Goal: Task Accomplishment & Management: Use online tool/utility

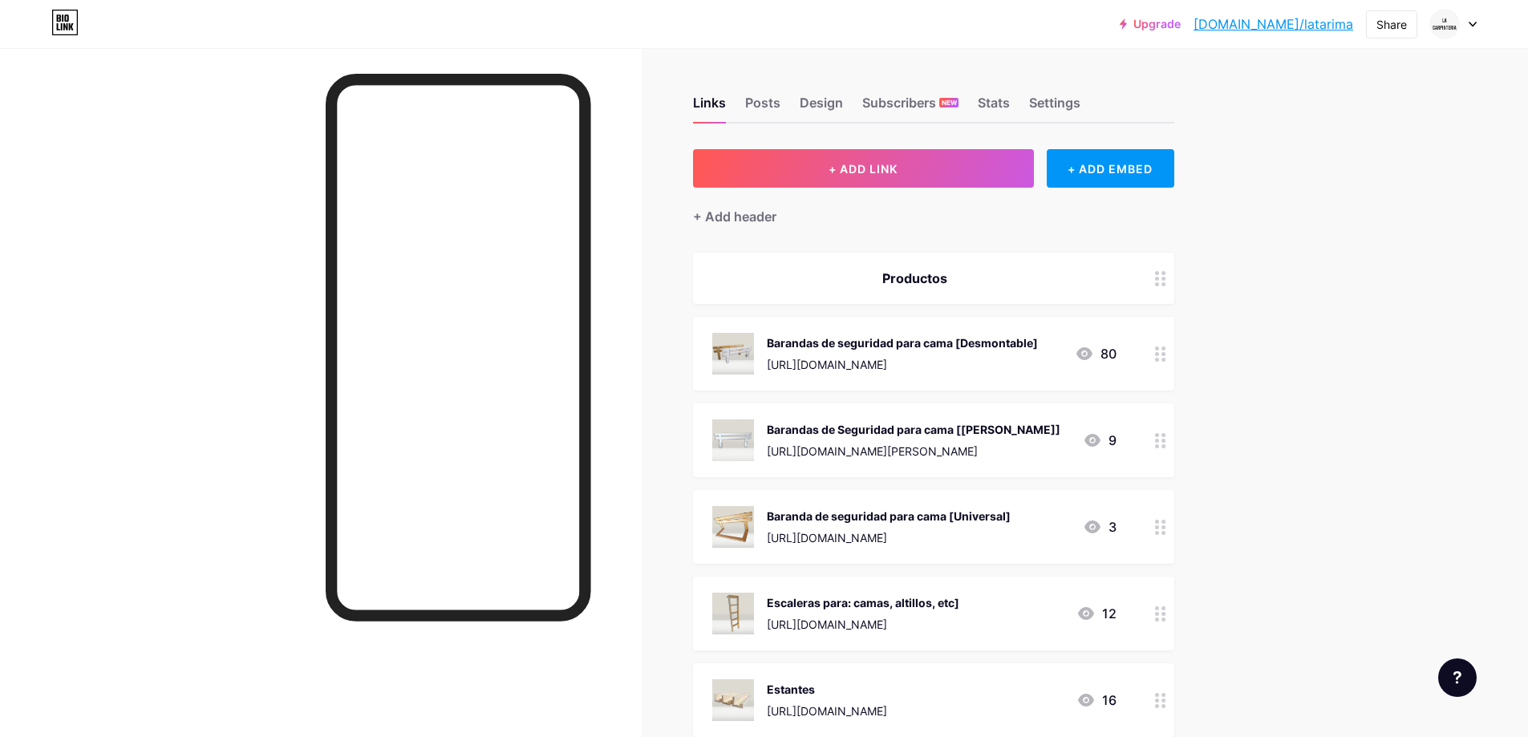
click at [903, 346] on div "Barandas de seguridad para cama [Desmontable]" at bounding box center [902, 343] width 271 height 17
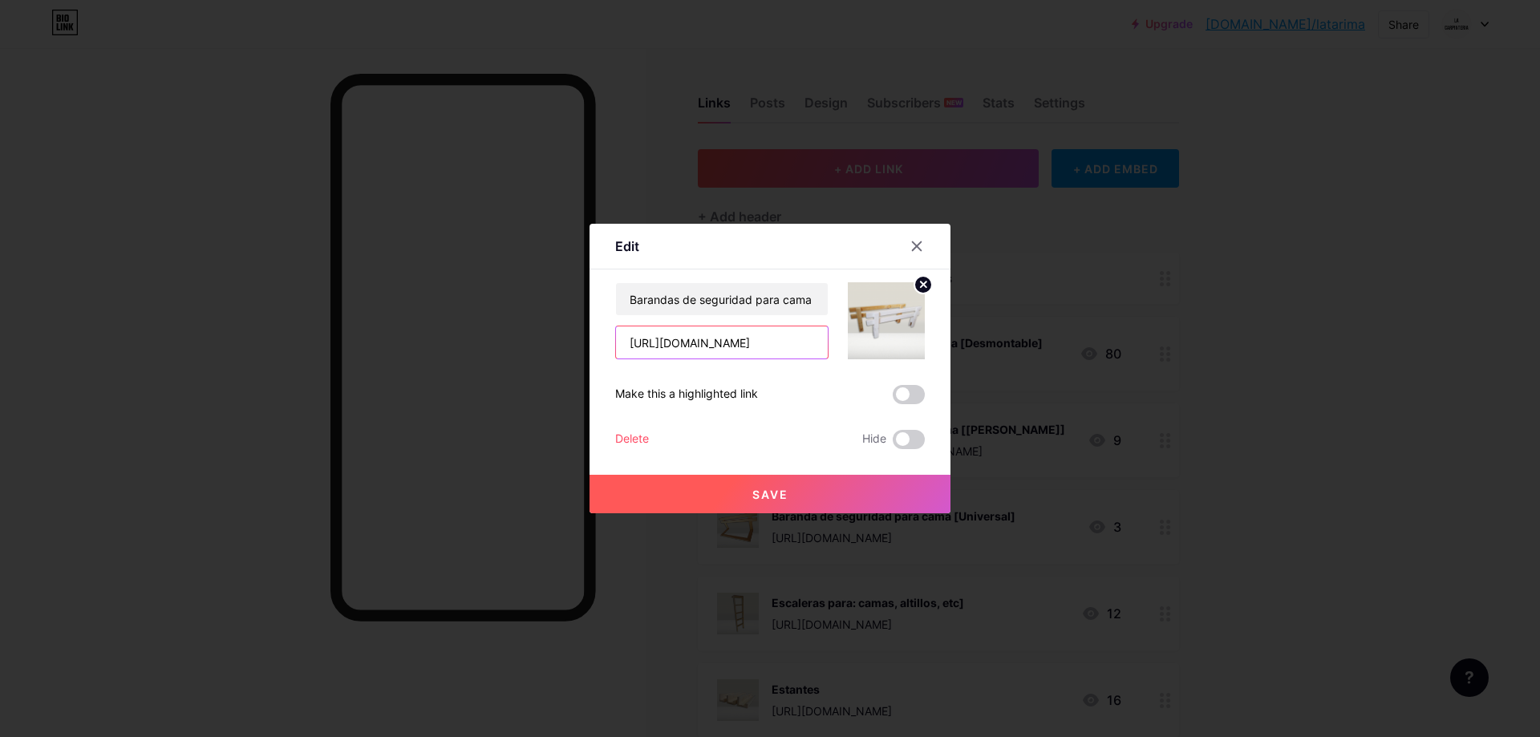
click at [757, 345] on input "[URL][DOMAIN_NAME]" at bounding box center [722, 343] width 212 height 32
paste input "carpinteria/baranda-para-cama?sb=storefront_url#D[A:BARANDA%20PARA%20CAMA"
type input "[URL][DOMAIN_NAME]"
click at [804, 489] on button "Save" at bounding box center [770, 494] width 361 height 39
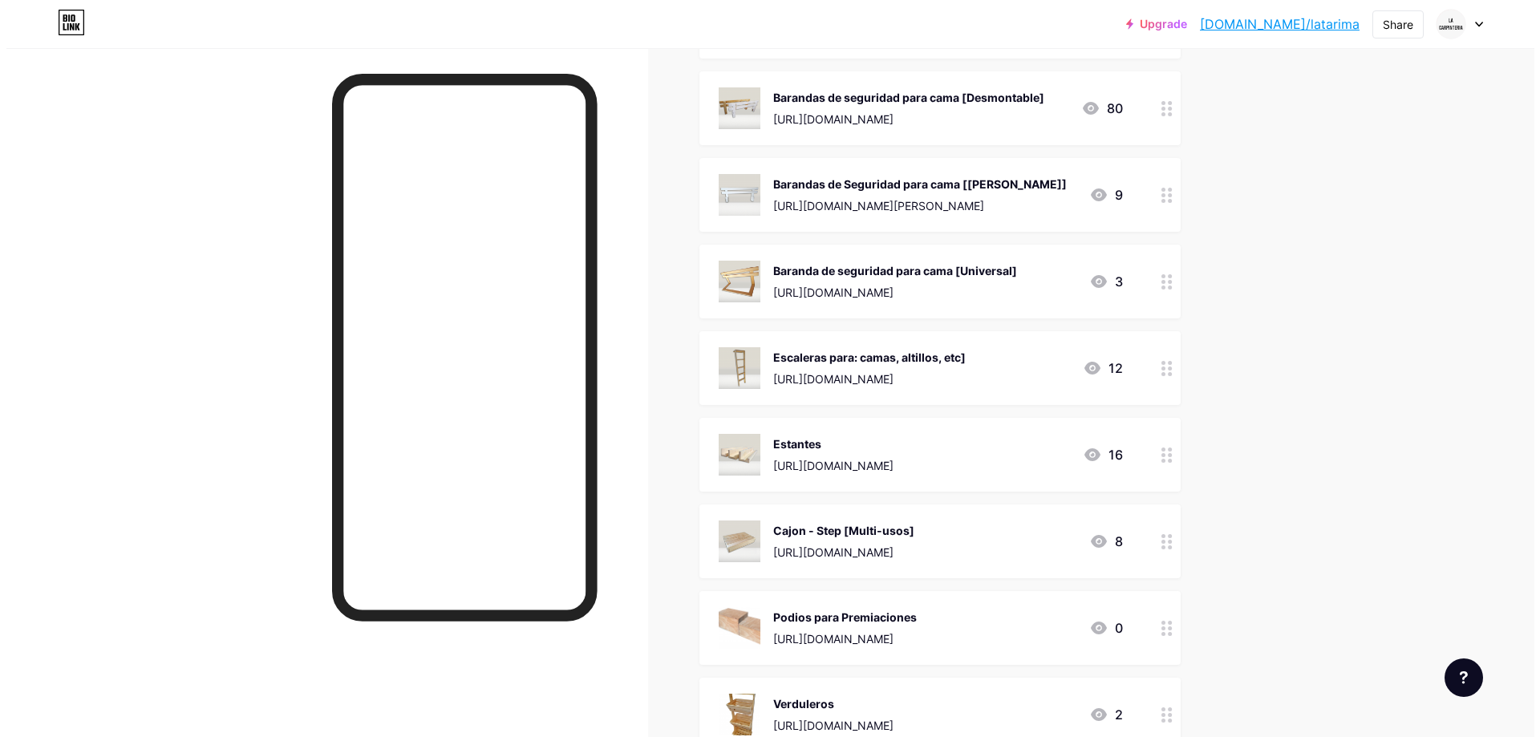
scroll to position [267, 0]
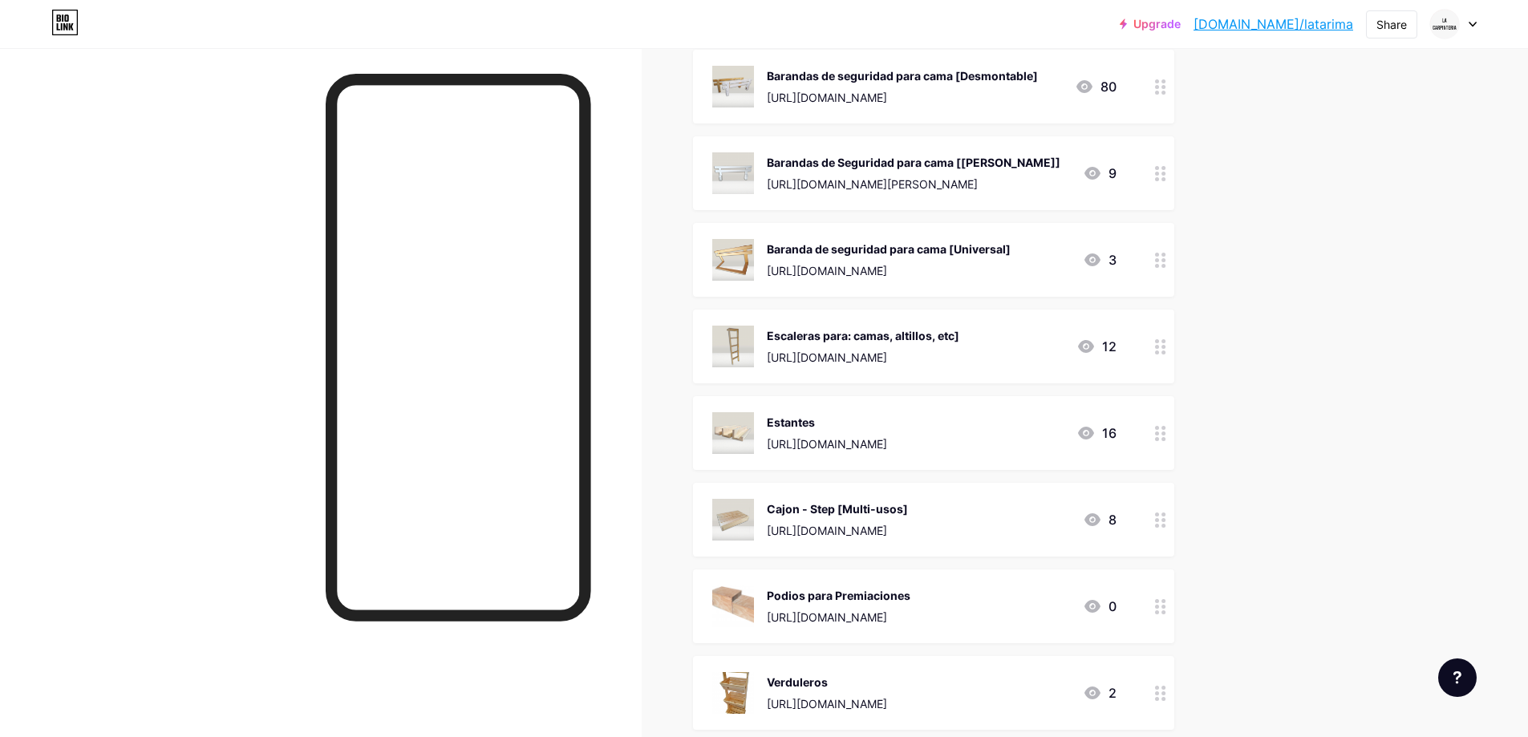
click at [858, 196] on div "Barandas de Seguridad para cama [[PERSON_NAME]] [URL][DOMAIN_NAME][PERSON_NAME]…" at bounding box center [933, 173] width 481 height 74
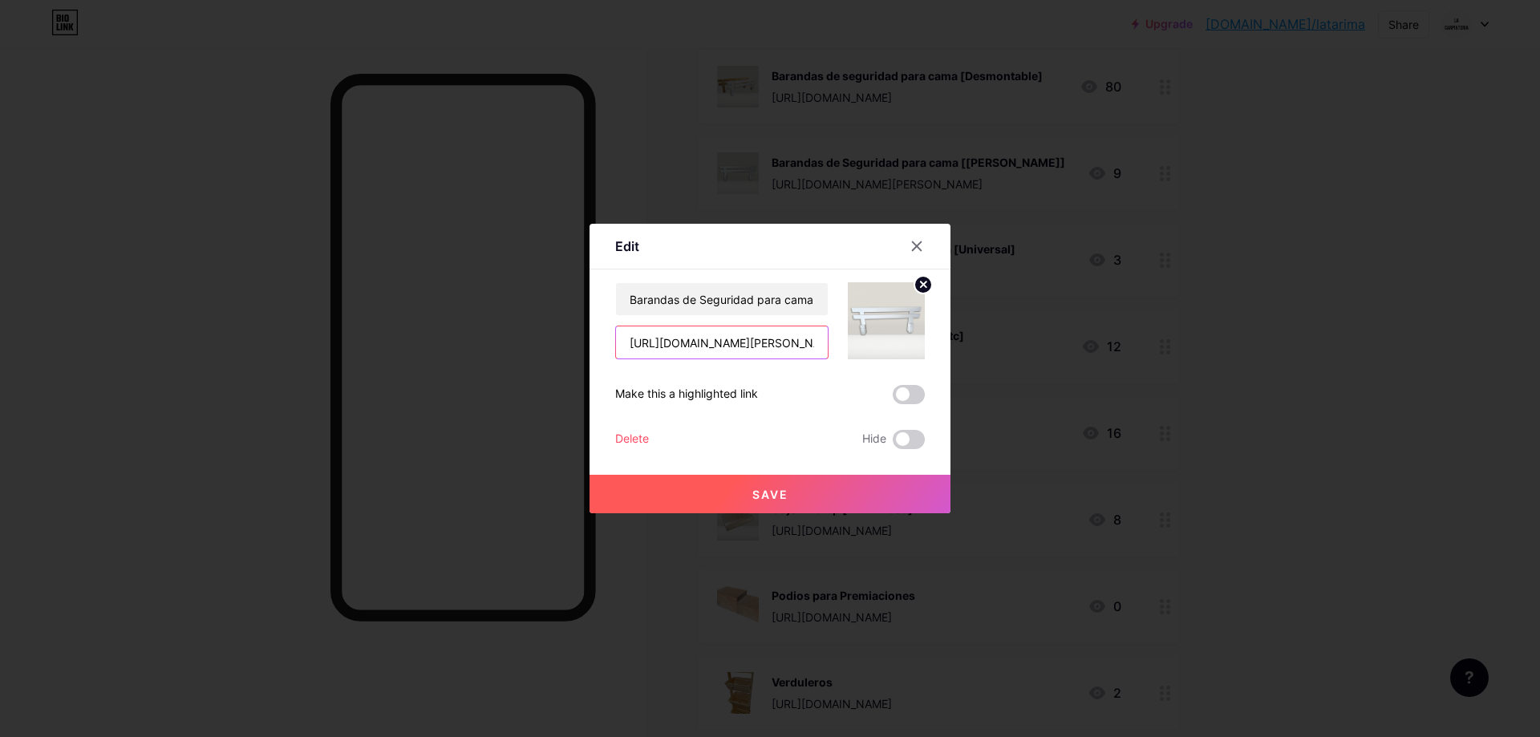
click at [765, 349] on input "[URL][DOMAIN_NAME][PERSON_NAME]" at bounding box center [722, 343] width 212 height 32
paste input "[URL][DOMAIN_NAME][PERSON_NAME]"
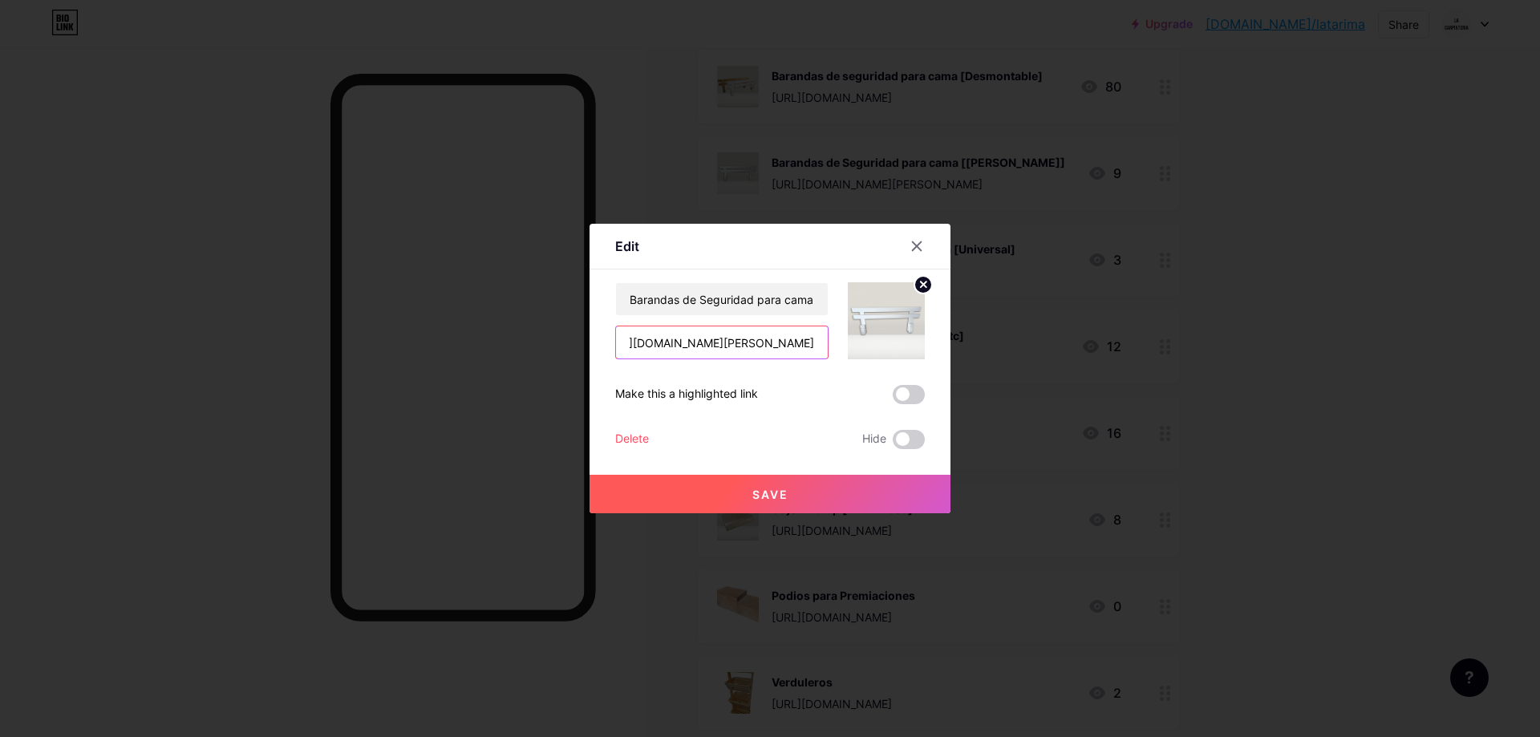
type input "[URL][DOMAIN_NAME][PERSON_NAME]"
click at [788, 490] on button "Save" at bounding box center [770, 494] width 361 height 39
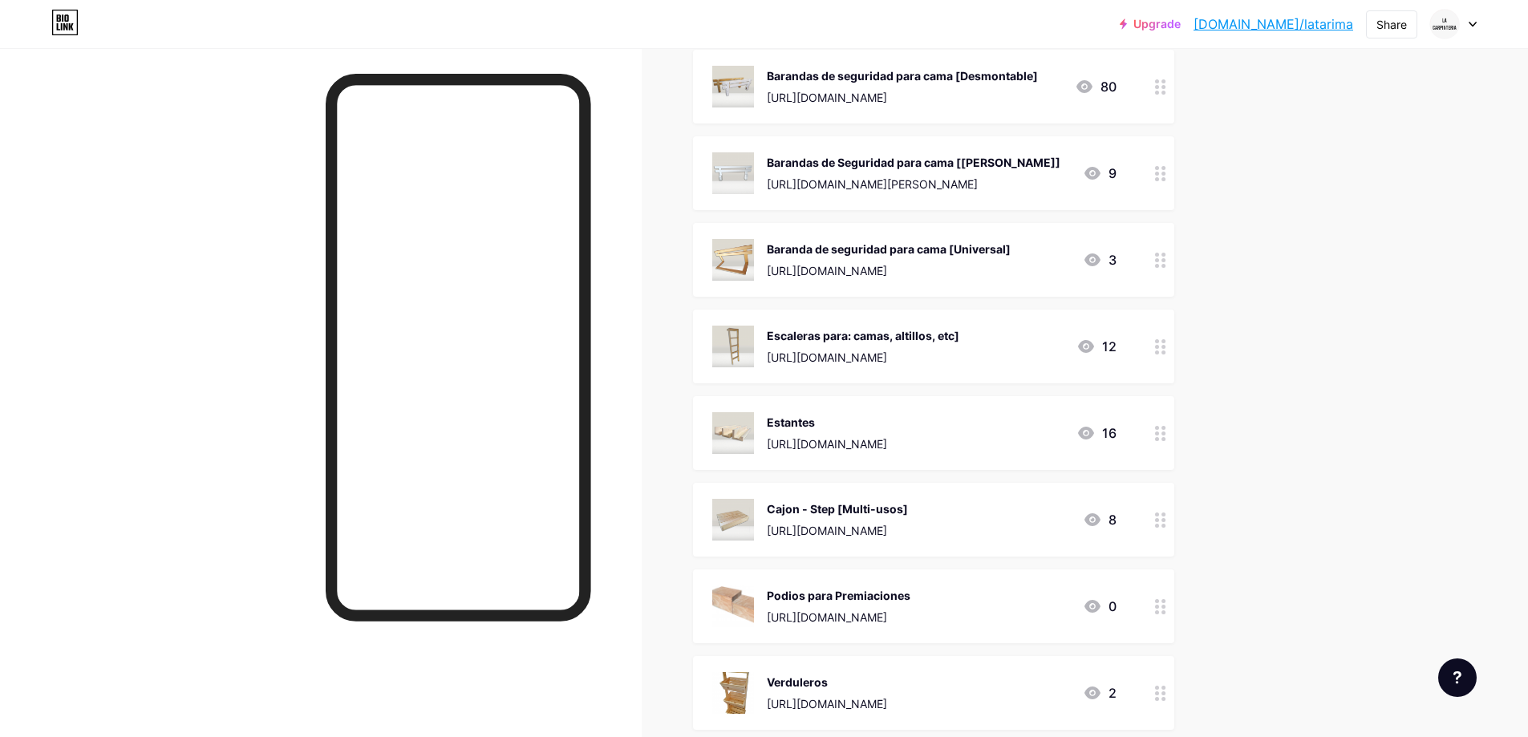
click at [879, 270] on div "[URL][DOMAIN_NAME]" at bounding box center [889, 270] width 244 height 17
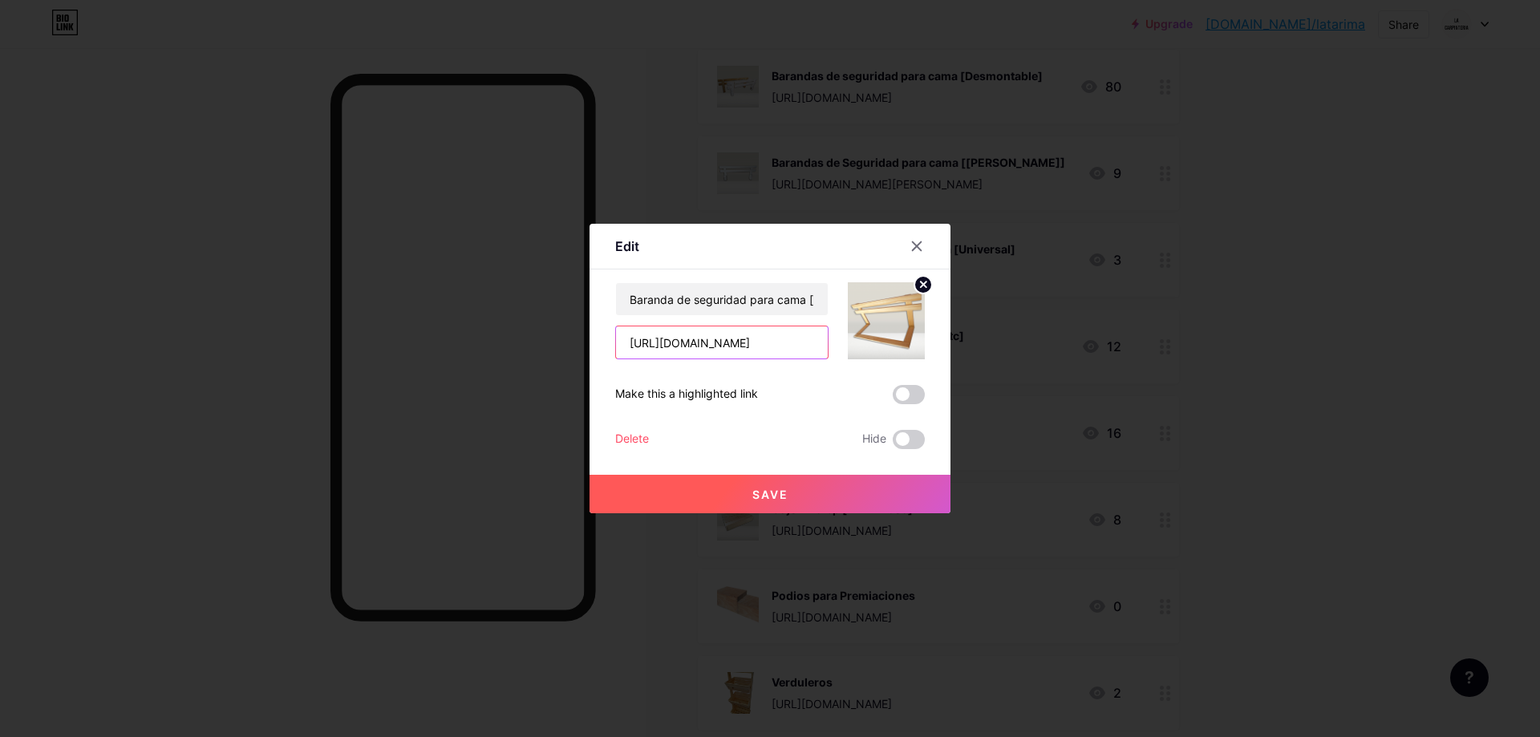
click at [751, 344] on input "[URL][DOMAIN_NAME]" at bounding box center [722, 343] width 212 height 32
click at [726, 351] on input "text" at bounding box center [722, 343] width 212 height 32
paste input "[URL][DOMAIN_NAME]"
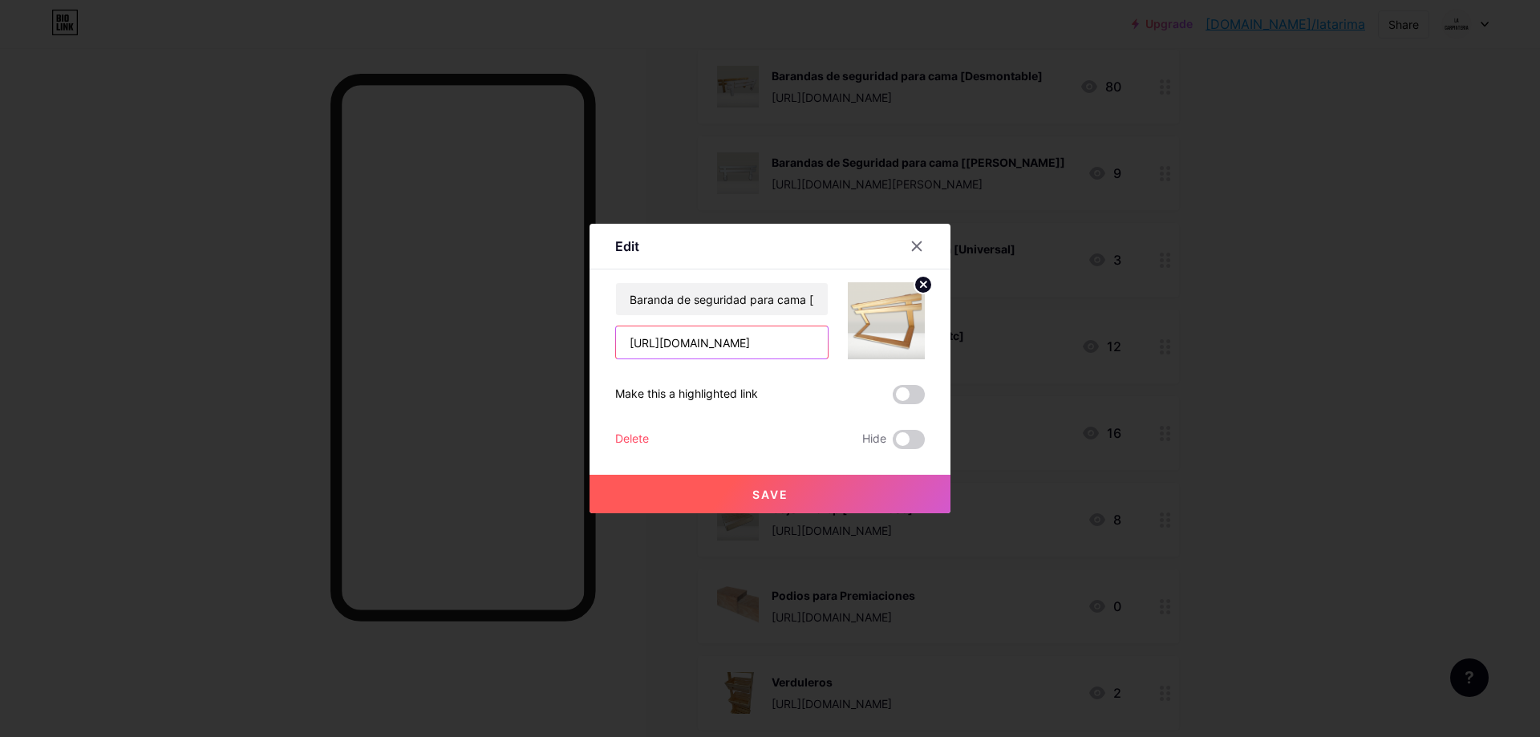
scroll to position [0, 413]
type input "[URL][DOMAIN_NAME]"
click at [779, 503] on button "Save" at bounding box center [770, 494] width 361 height 39
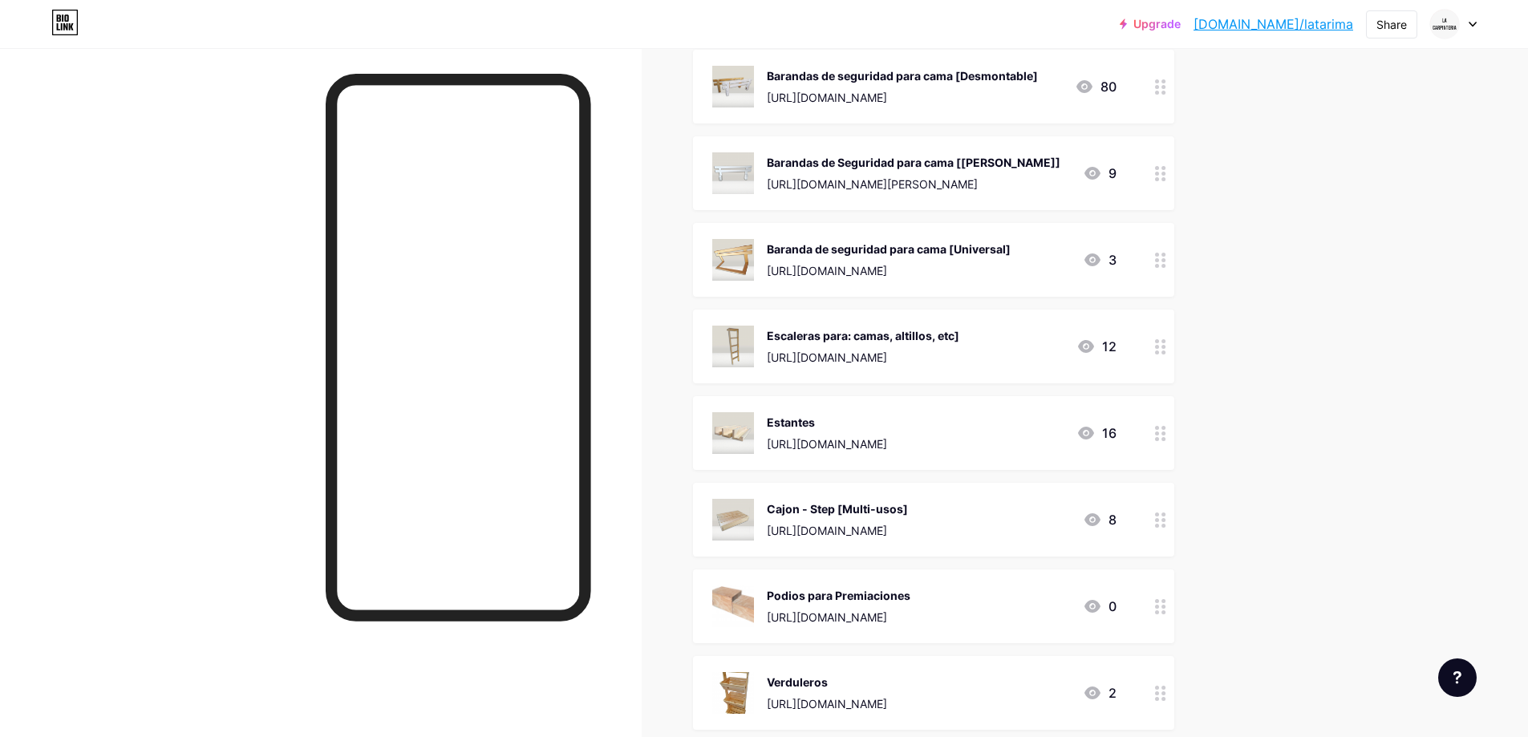
click at [911, 358] on div "[URL][DOMAIN_NAME]" at bounding box center [863, 357] width 193 height 17
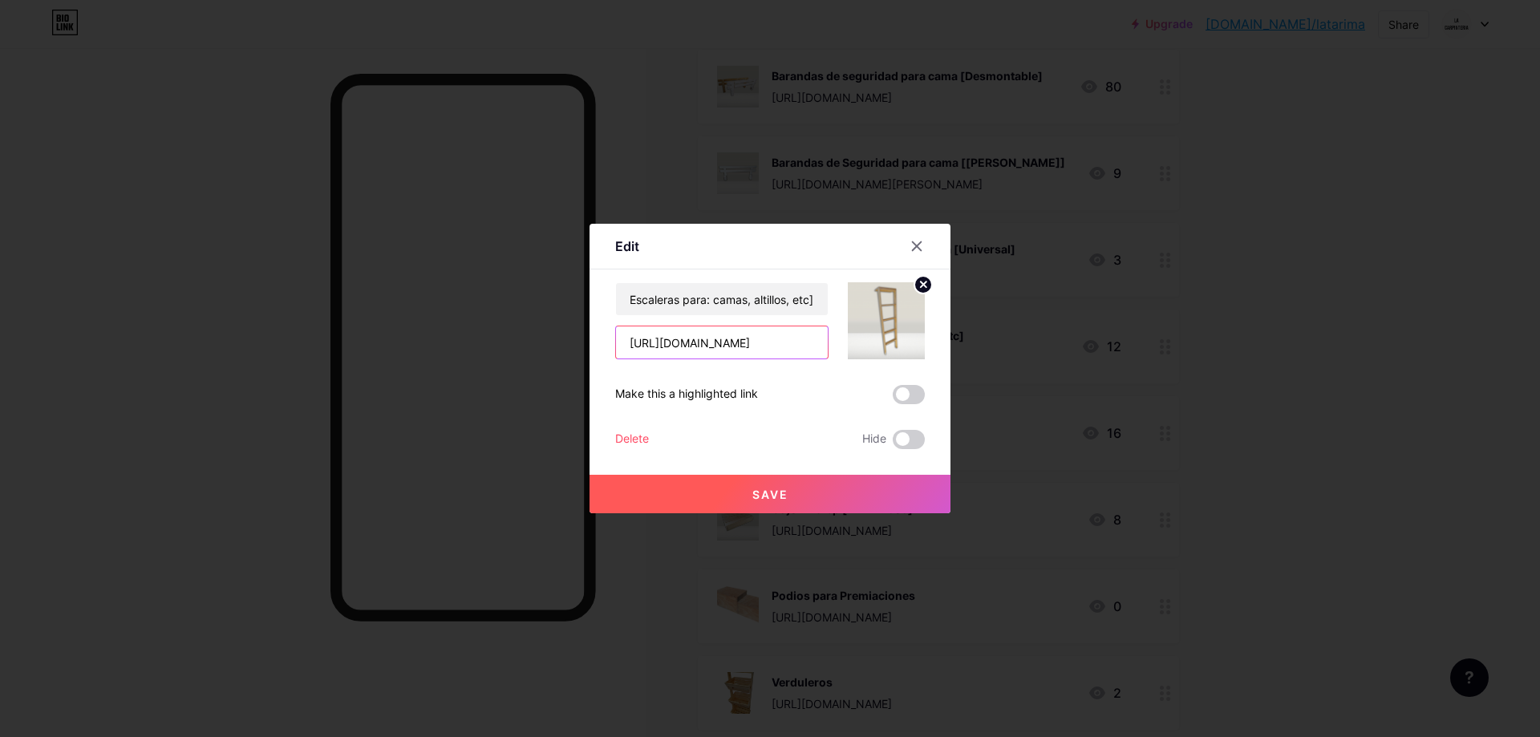
click at [685, 336] on input "[URL][DOMAIN_NAME]" at bounding box center [722, 343] width 212 height 32
paste input "[DOMAIN_NAME][URL][PERSON_NAME]"
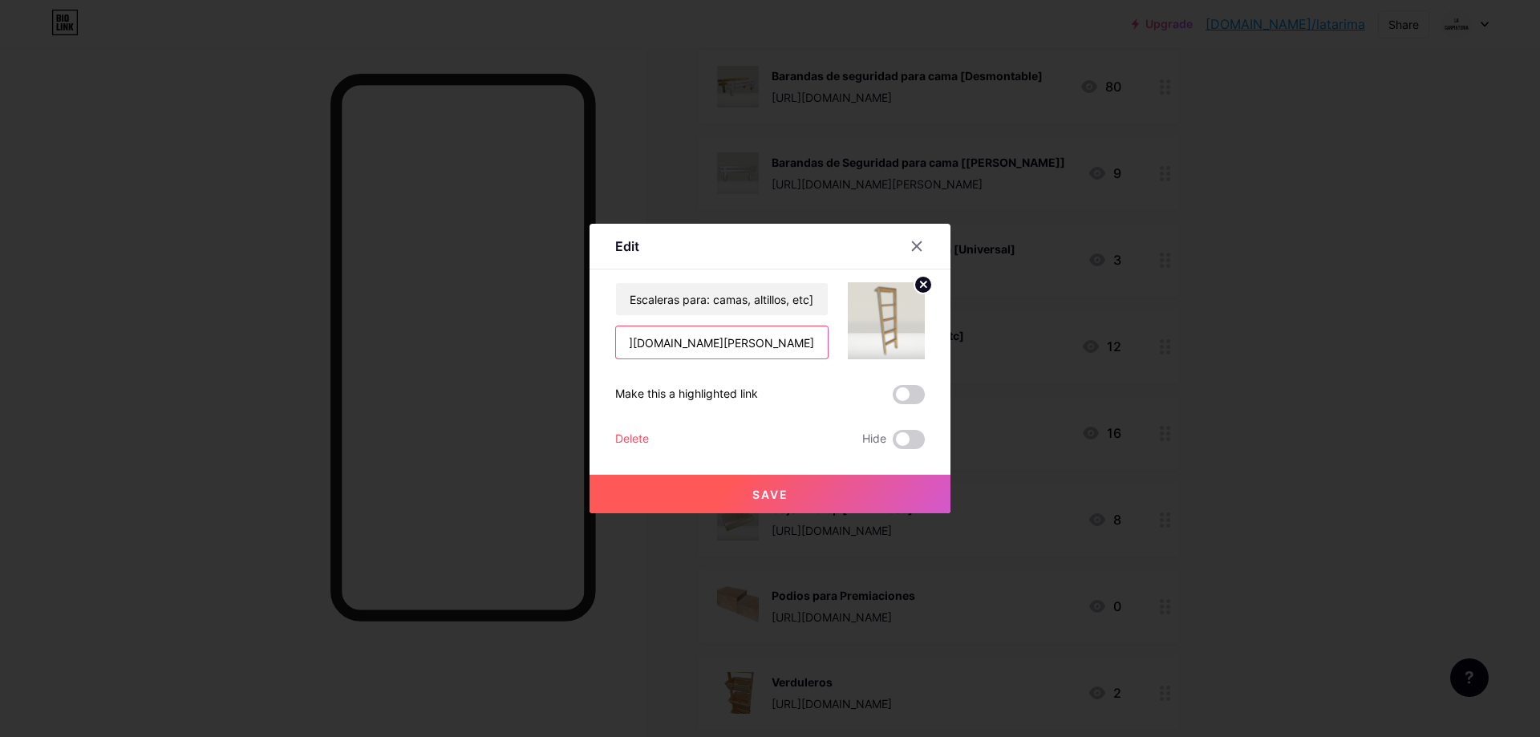
type input "[URL][DOMAIN_NAME][PERSON_NAME]"
click at [789, 499] on button "Save" at bounding box center [770, 494] width 361 height 39
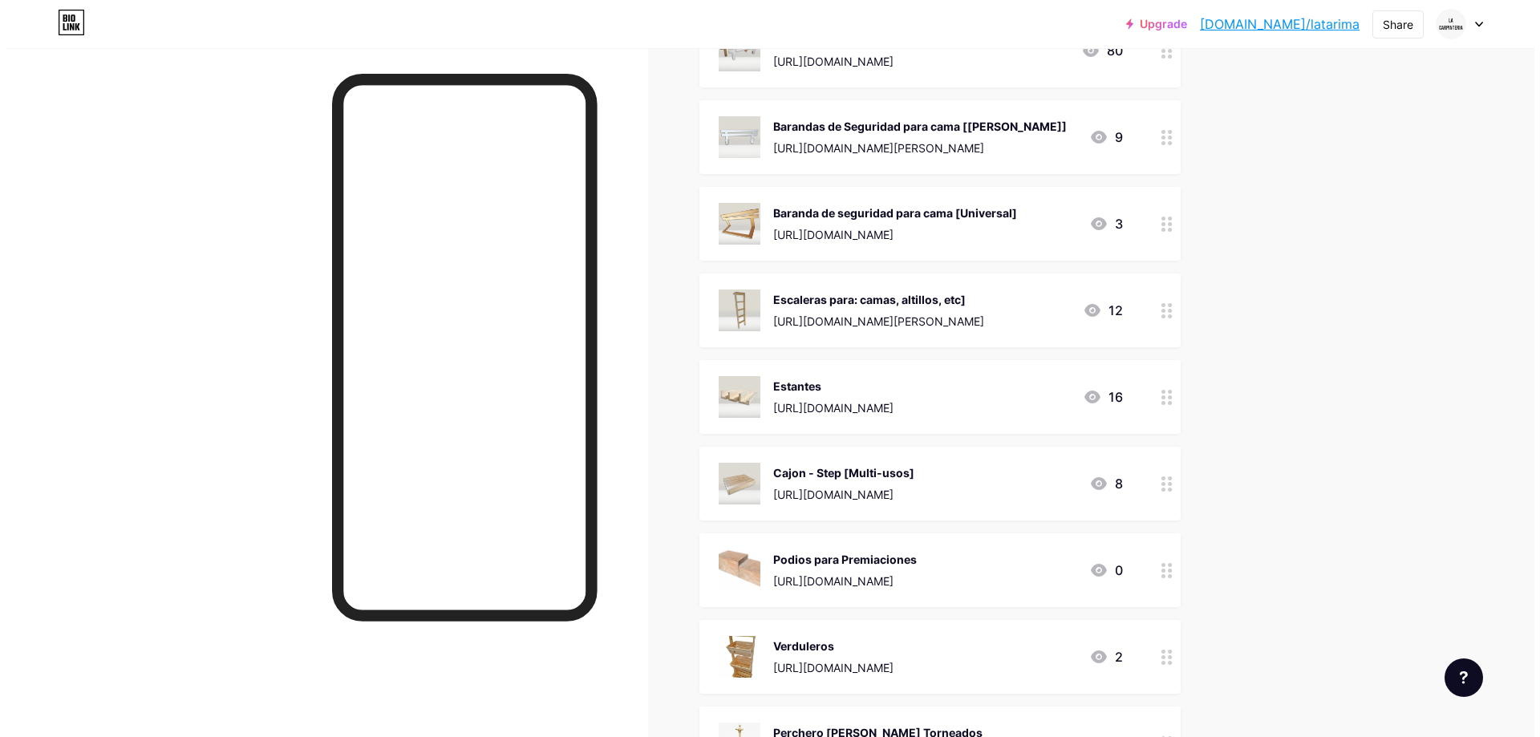
scroll to position [401, 0]
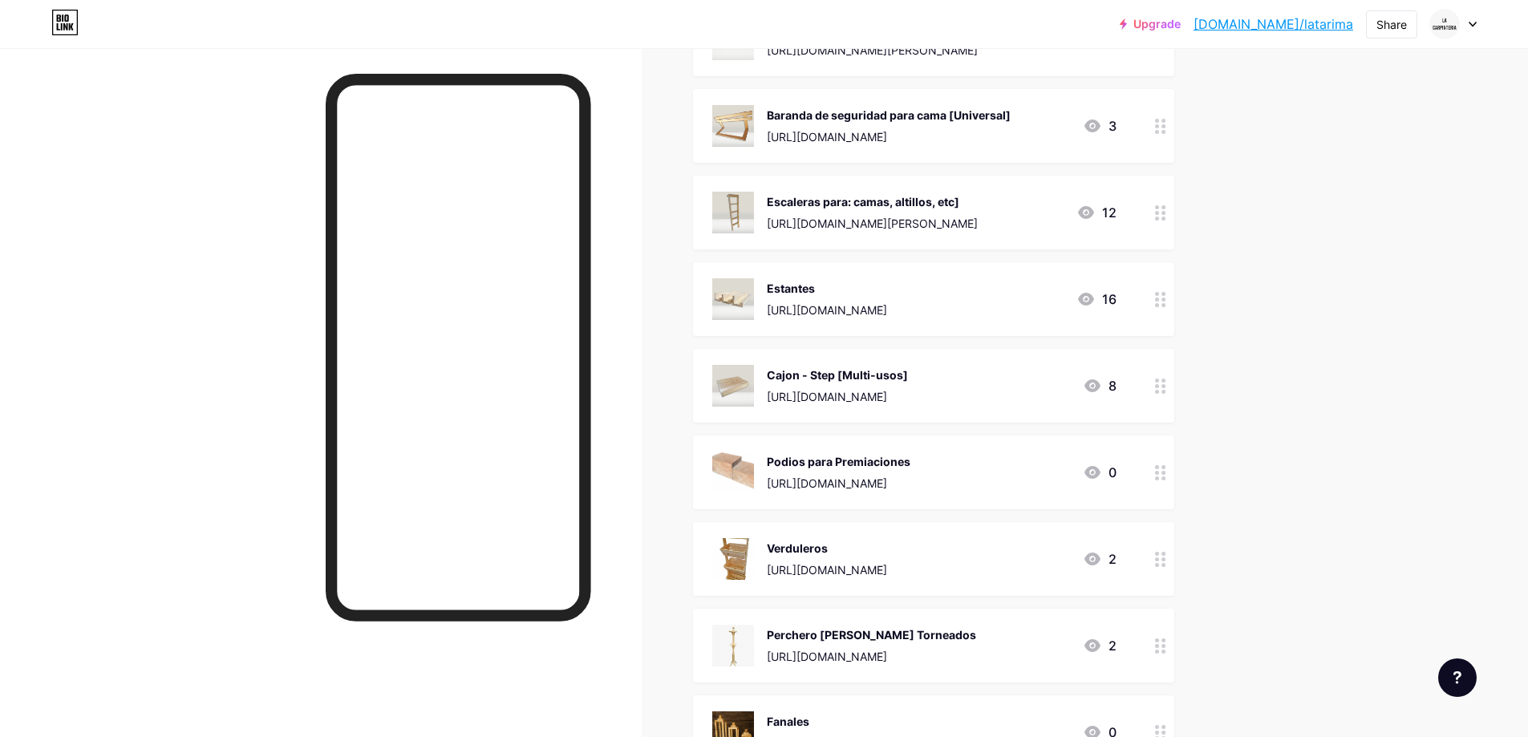
click at [861, 294] on div "Estantes" at bounding box center [827, 288] width 120 height 17
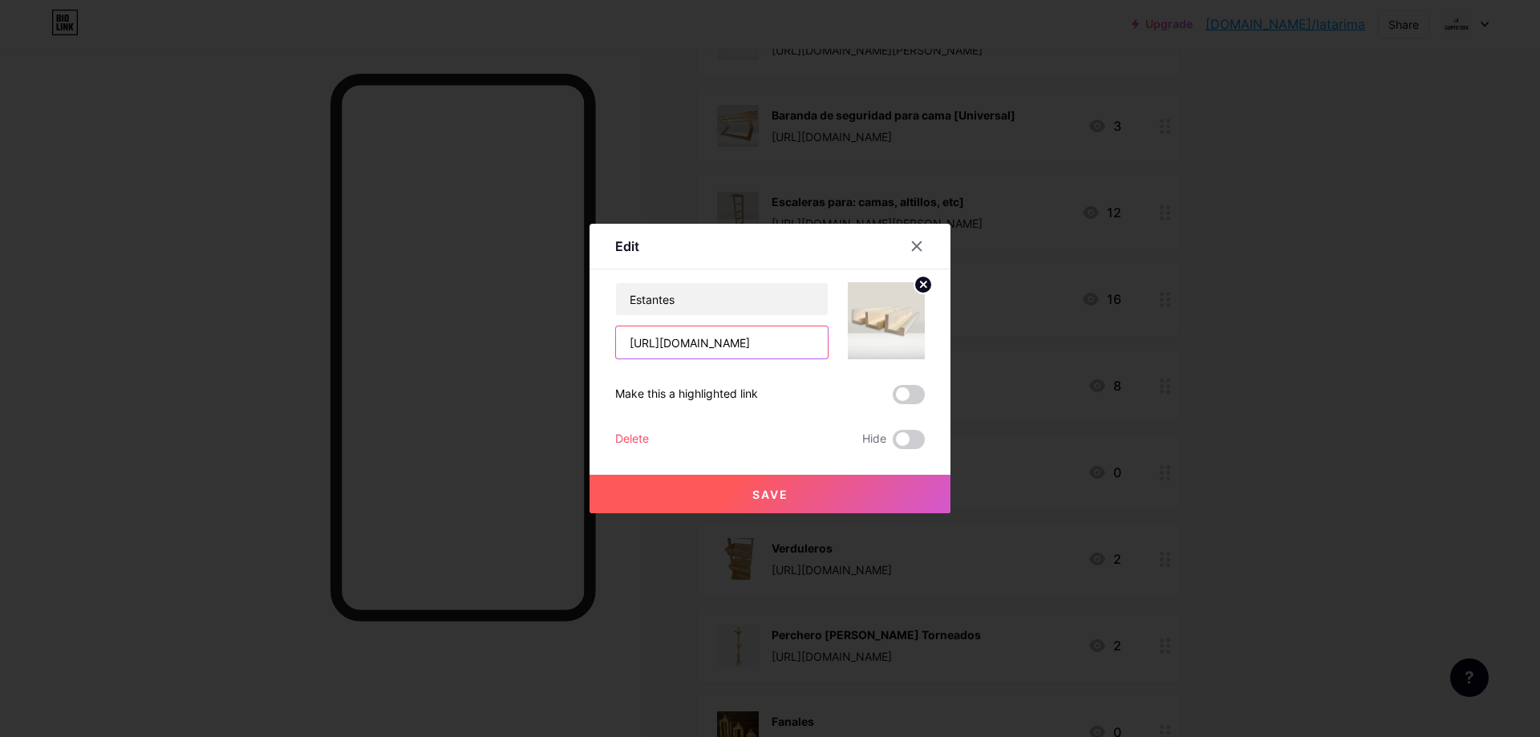
click at [671, 343] on input "[URL][DOMAIN_NAME]" at bounding box center [722, 343] width 212 height 32
paste input "[URL][DOMAIN_NAME]"
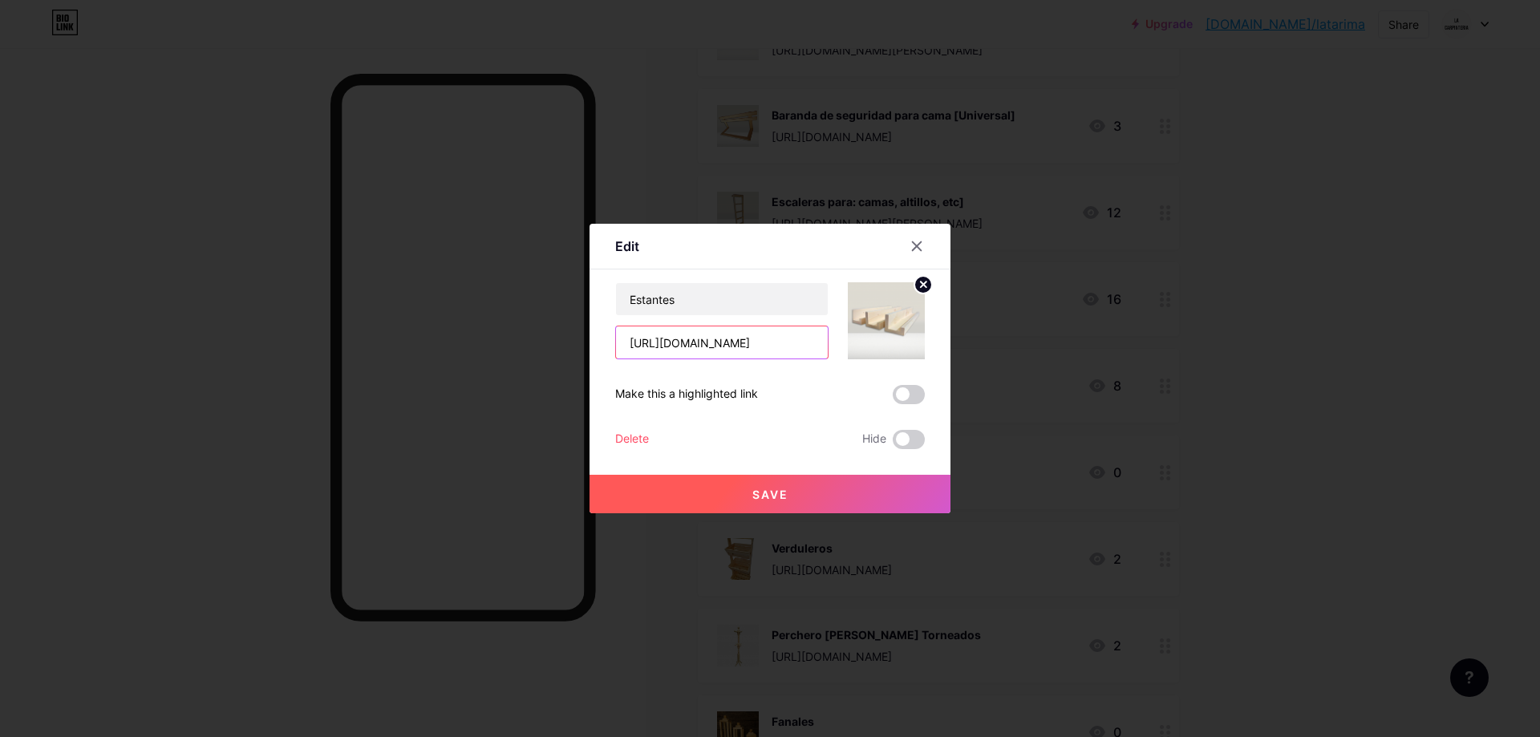
type input "[URL][DOMAIN_NAME]"
click at [805, 493] on button "Save" at bounding box center [770, 494] width 361 height 39
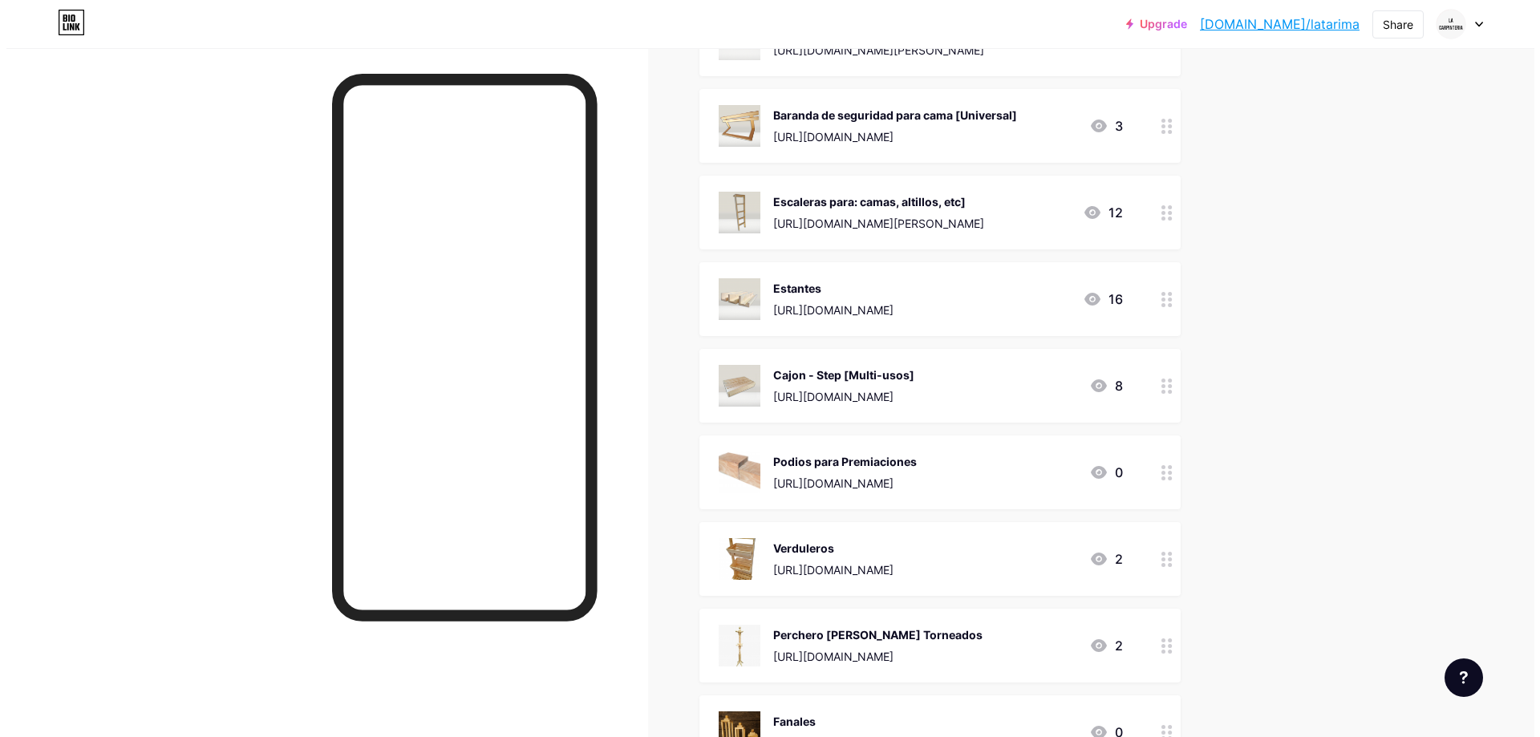
scroll to position [535, 0]
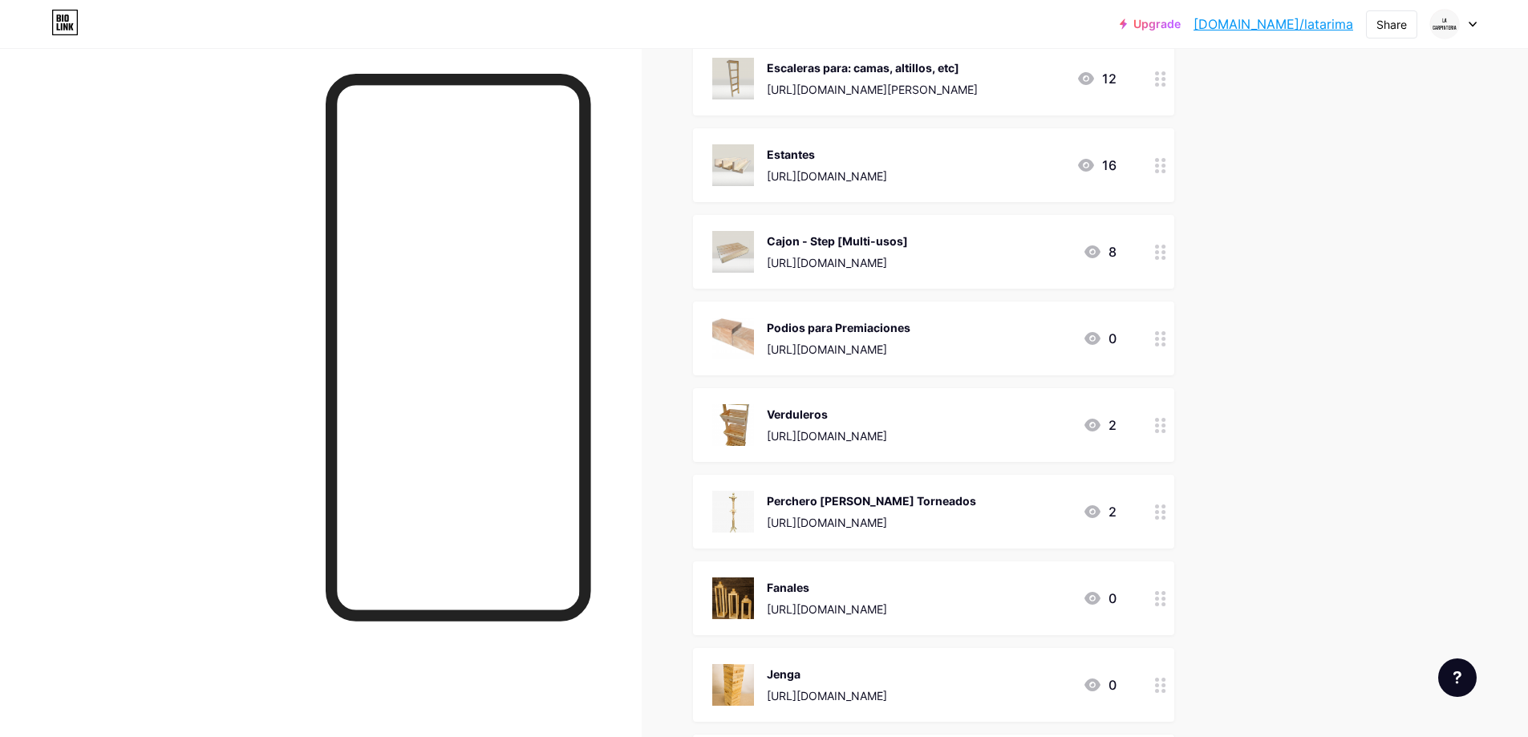
click at [836, 251] on div "Cajon - Step [Multi-usos] [URL][DOMAIN_NAME]" at bounding box center [837, 252] width 141 height 42
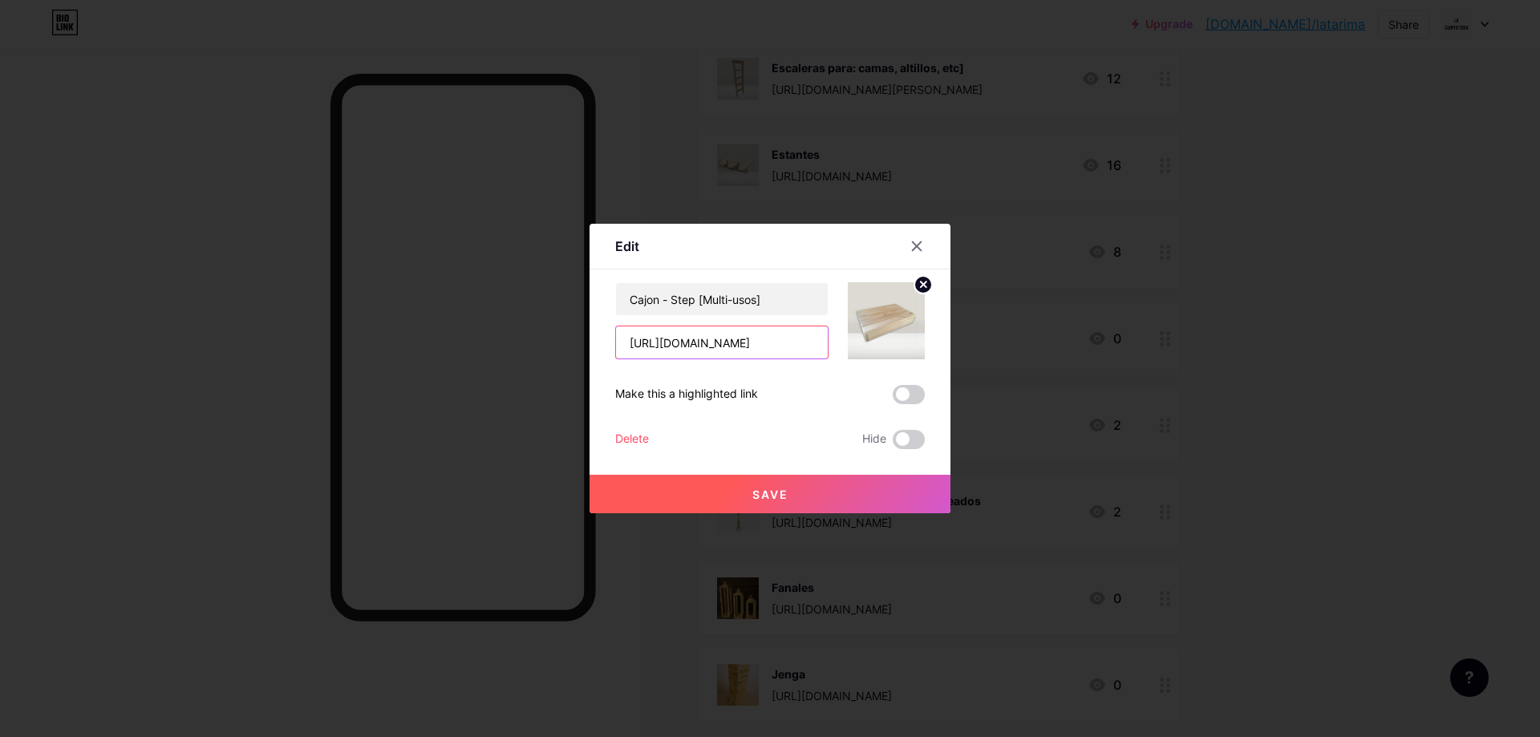
click at [737, 339] on input "[URL][DOMAIN_NAME]" at bounding box center [722, 343] width 212 height 32
paste input "carpinteria"
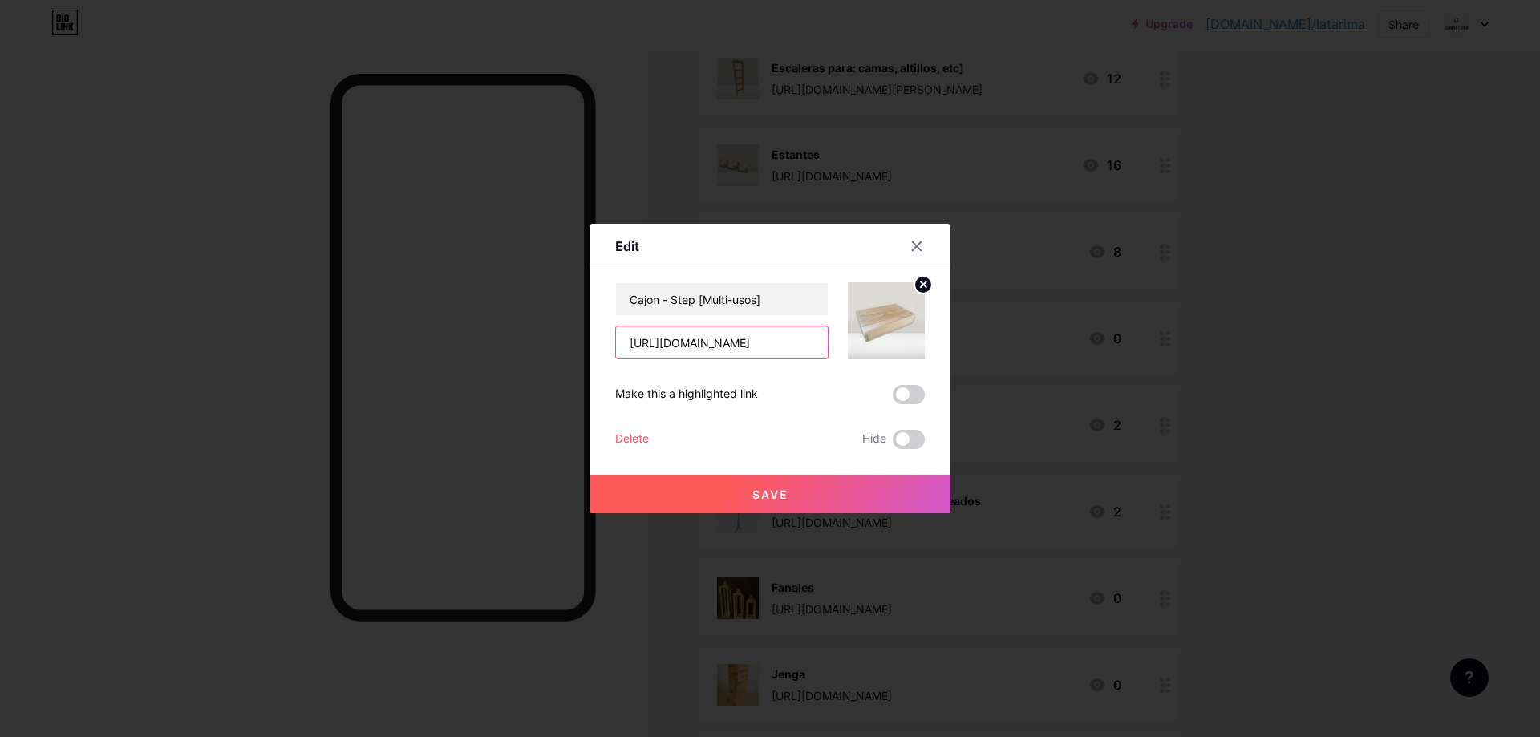
type input "[URL][DOMAIN_NAME]"
click at [779, 489] on span "Save" at bounding box center [771, 495] width 36 height 14
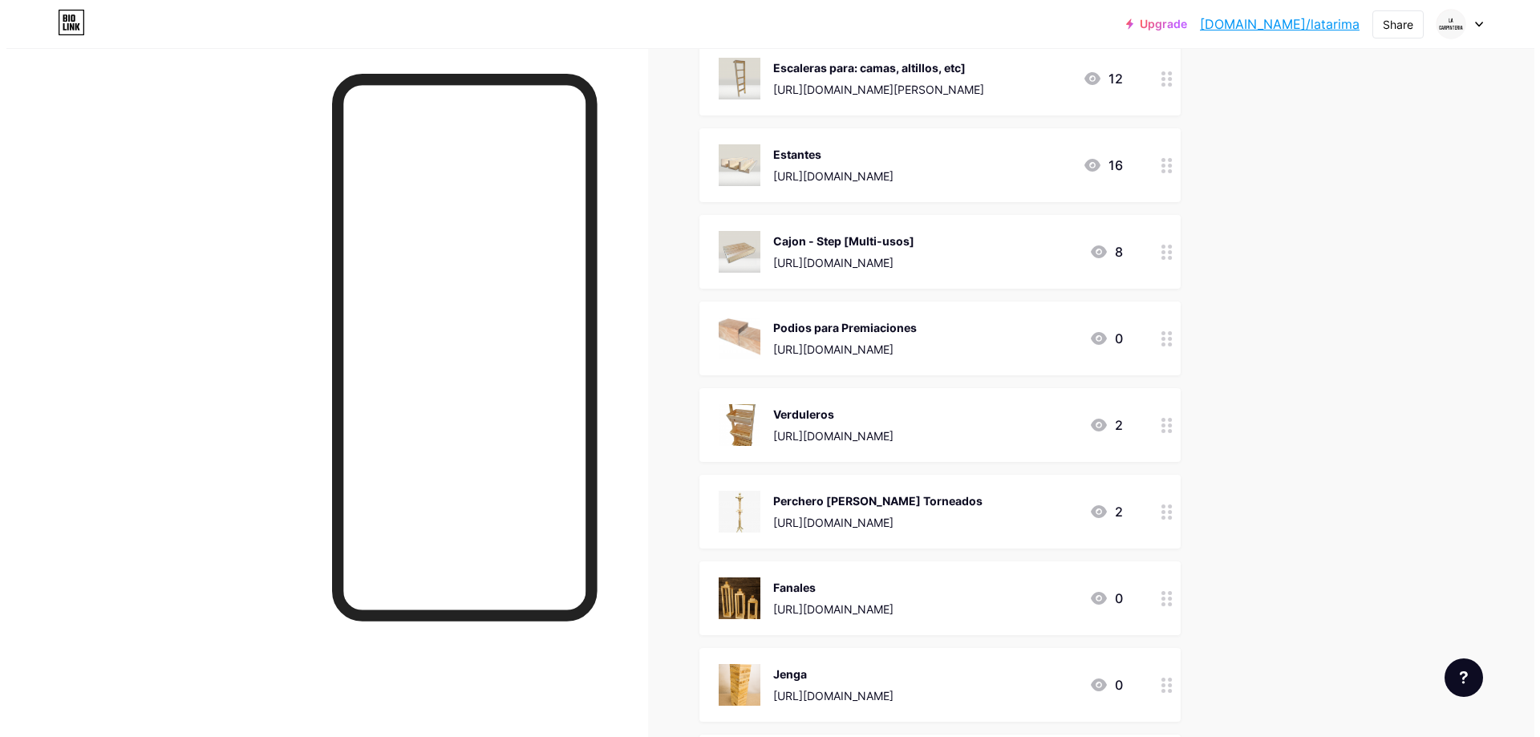
scroll to position [668, 0]
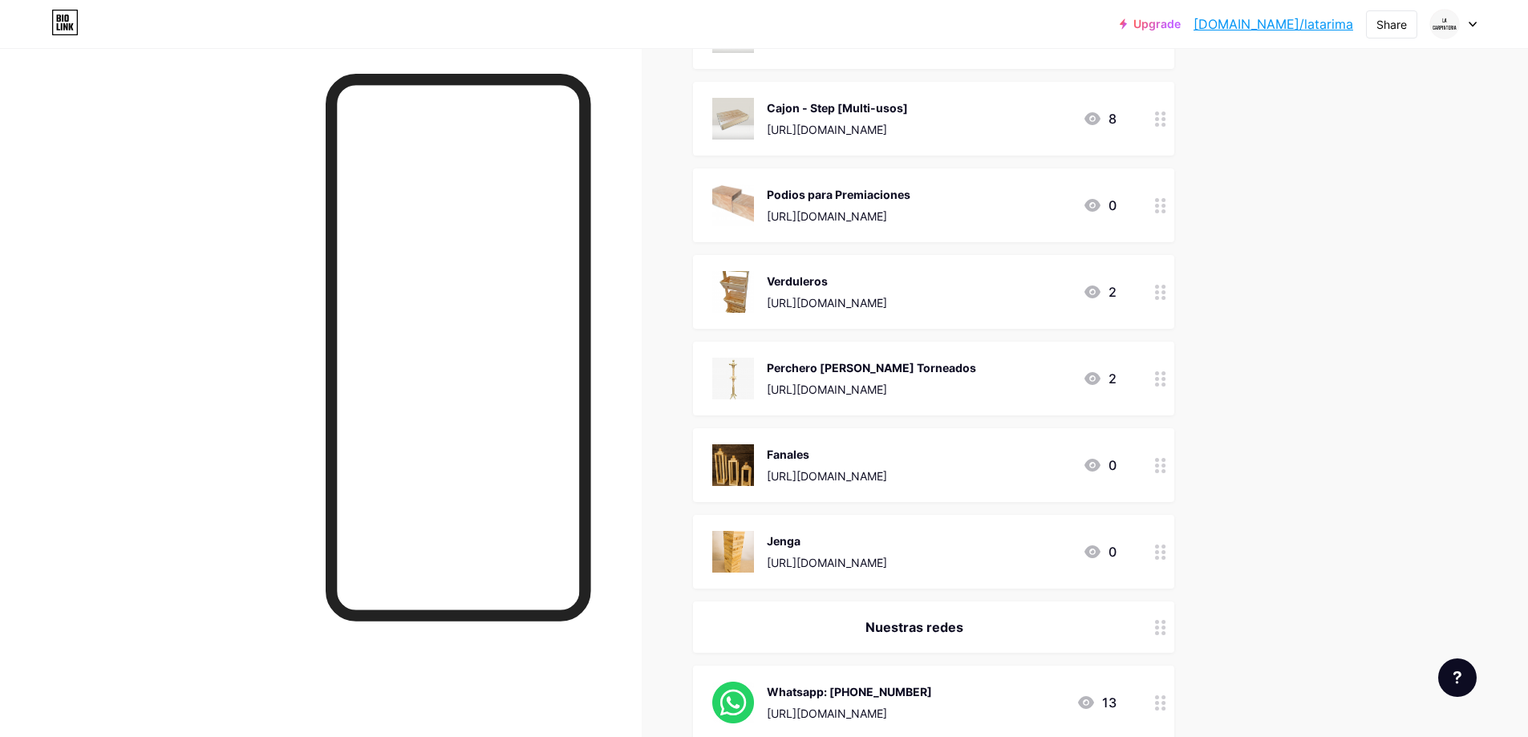
click at [862, 213] on div "[URL][DOMAIN_NAME]" at bounding box center [839, 216] width 144 height 17
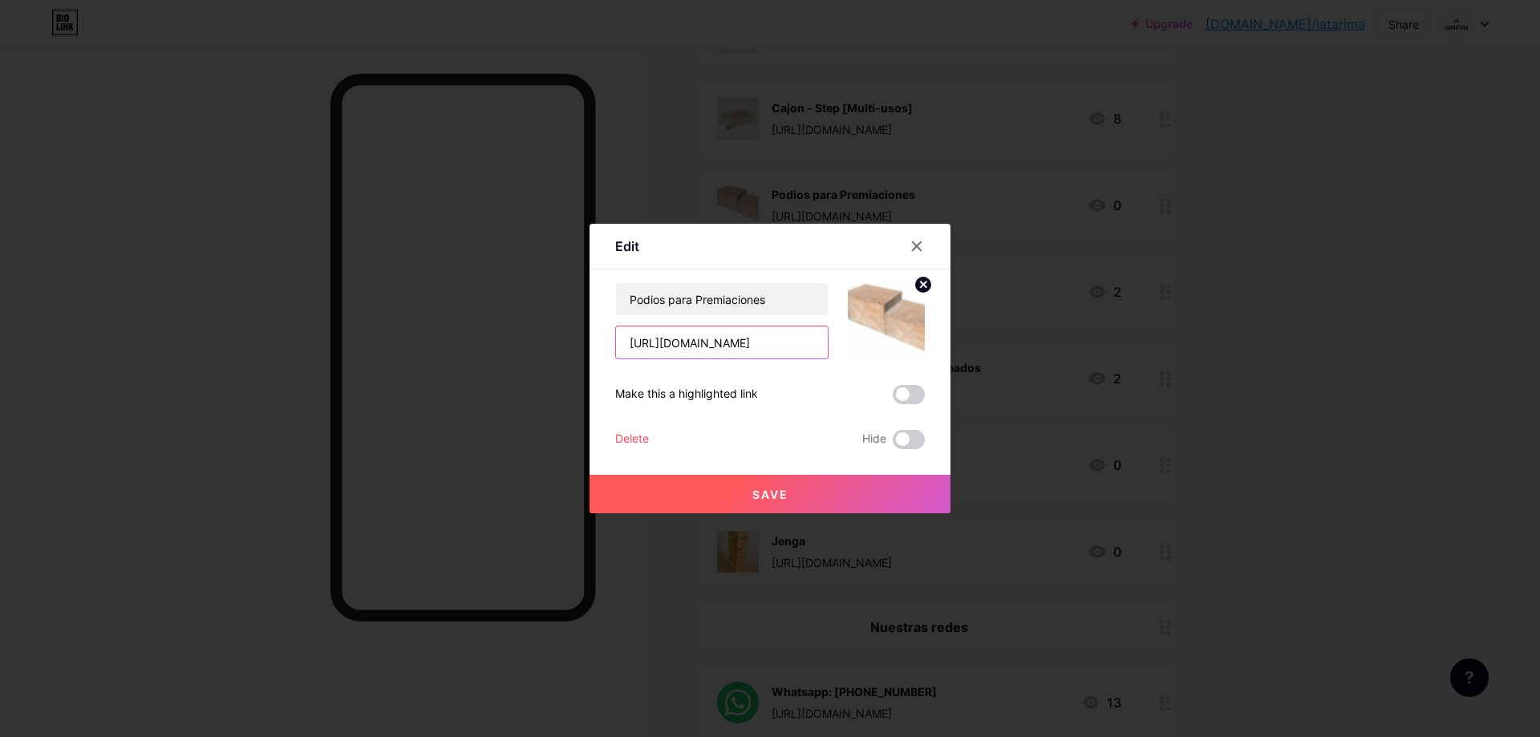
click at [737, 337] on input "[URL][DOMAIN_NAME]" at bounding box center [722, 343] width 212 height 32
paste input "carpinteria/podios_NoIndex_True?sb=storefront_url#D[A:podios"
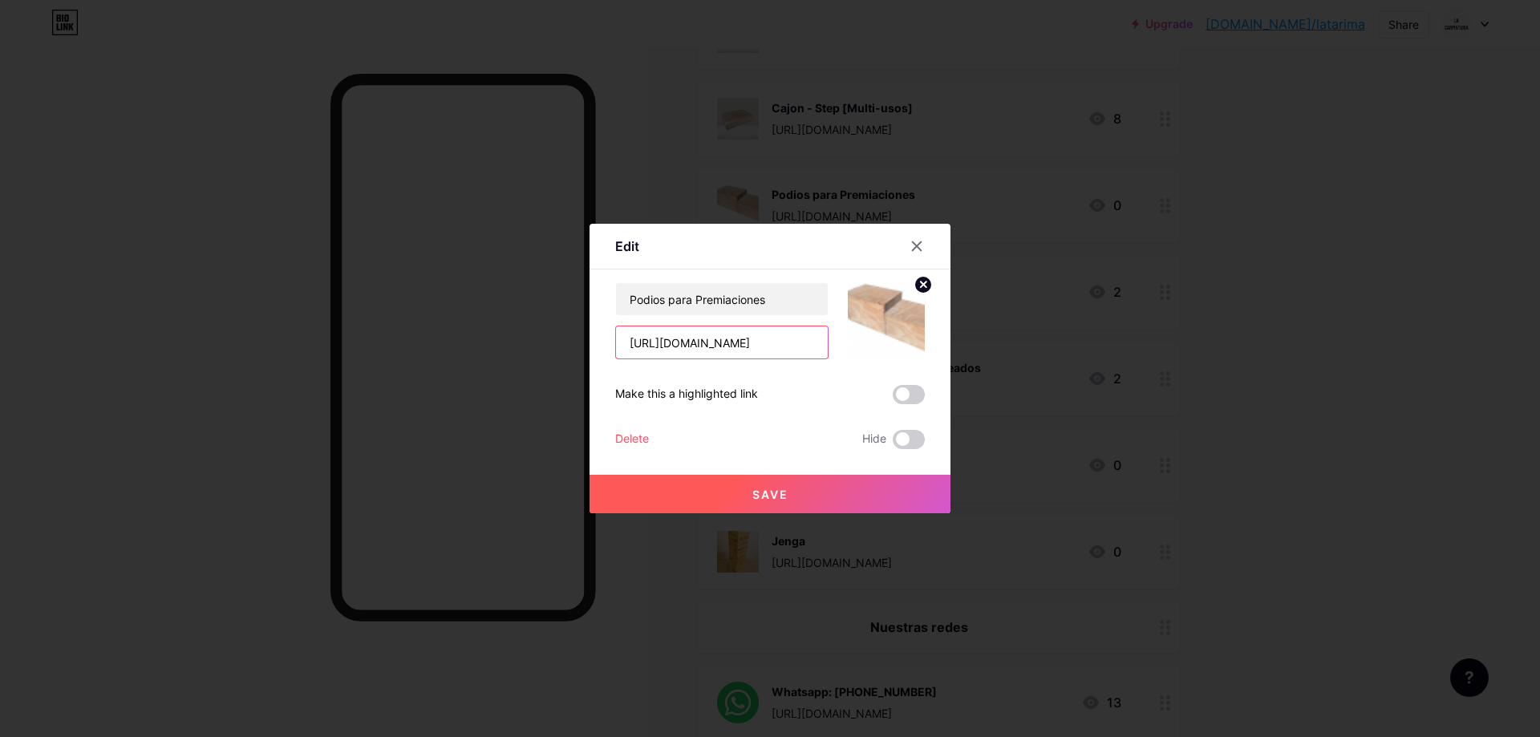
type input "[URL][DOMAIN_NAME]"
click at [764, 484] on button "Save" at bounding box center [770, 494] width 361 height 39
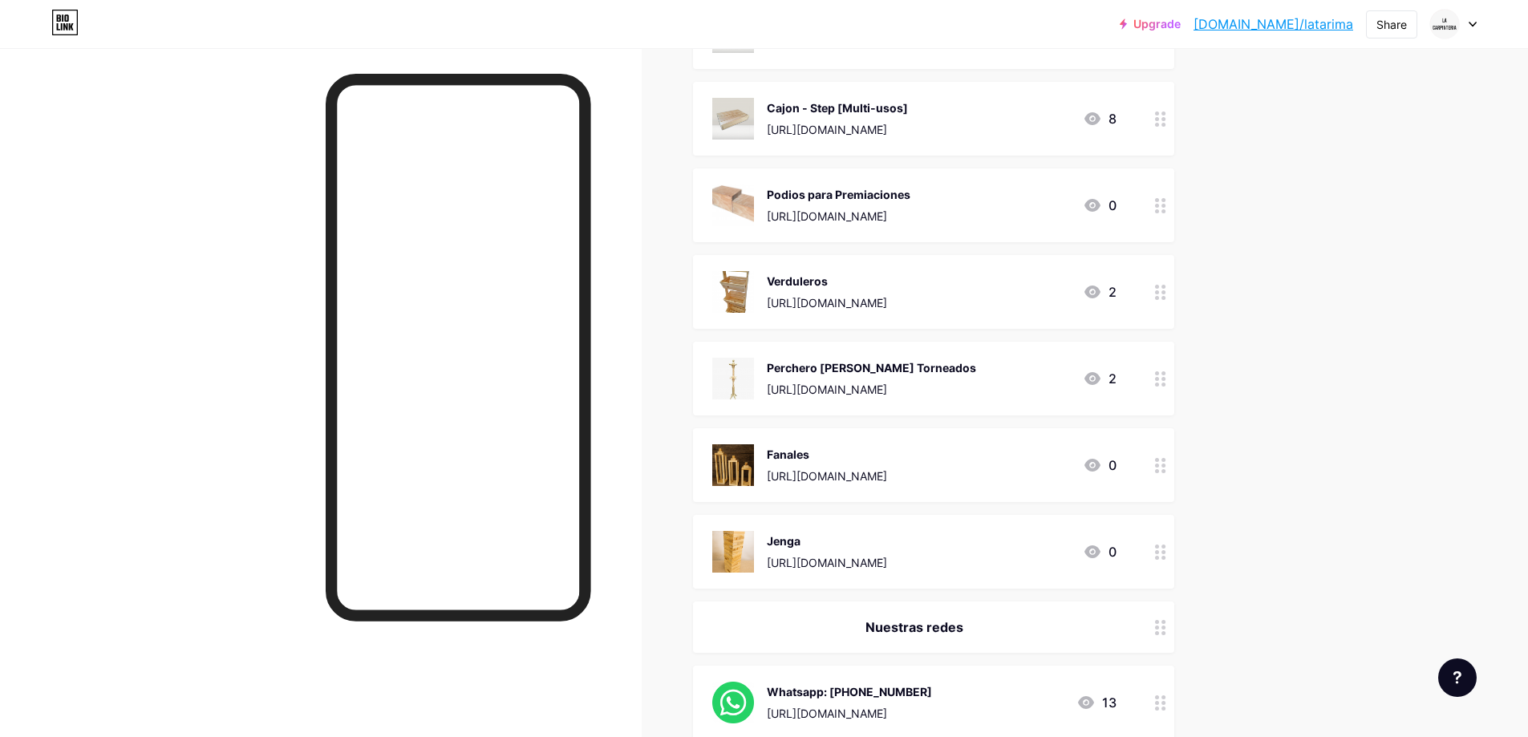
click at [857, 289] on div "Verduleros [URL][DOMAIN_NAME]" at bounding box center [827, 292] width 120 height 42
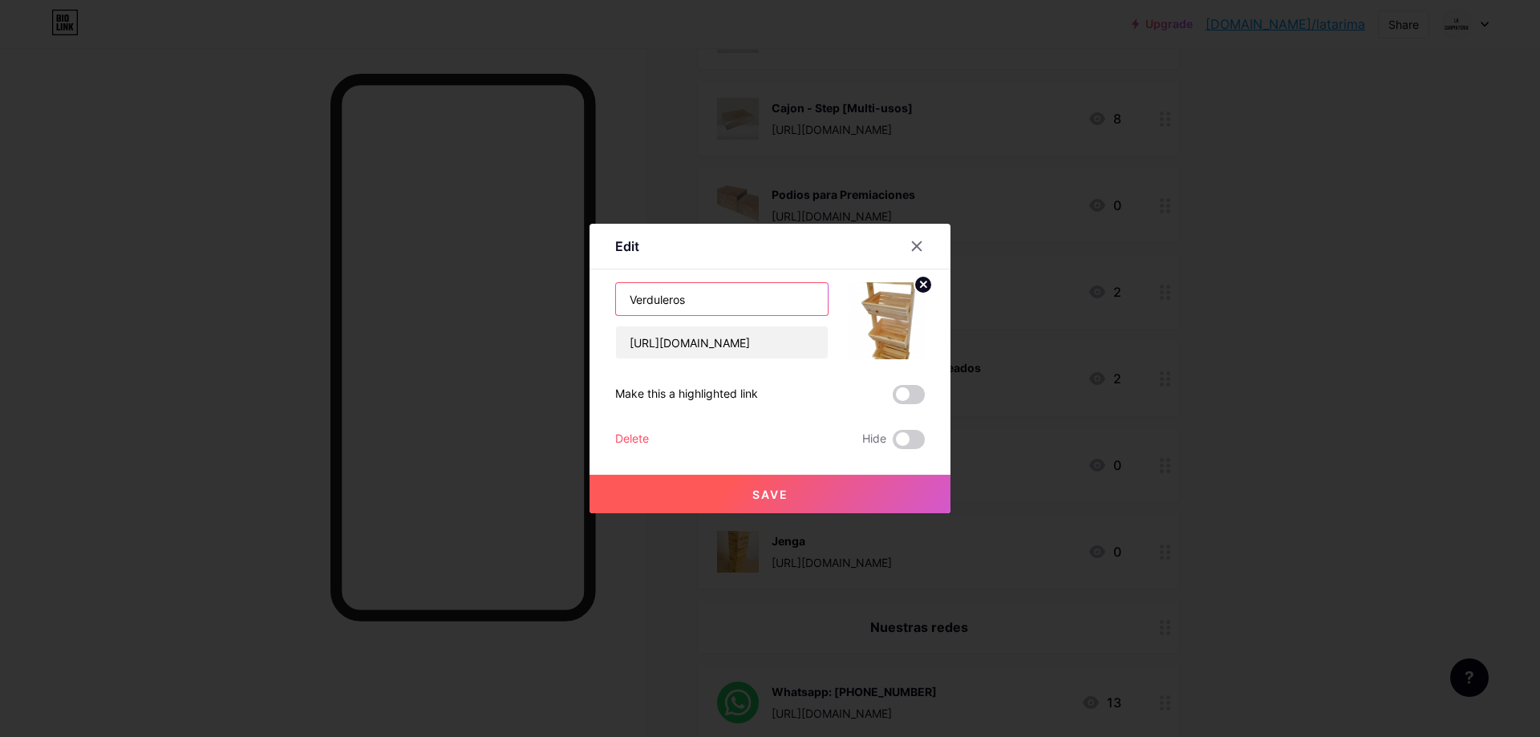
click at [726, 304] on input "Verduleros" at bounding box center [722, 299] width 212 height 32
click at [713, 343] on input "[URL][DOMAIN_NAME]" at bounding box center [722, 343] width 212 height 32
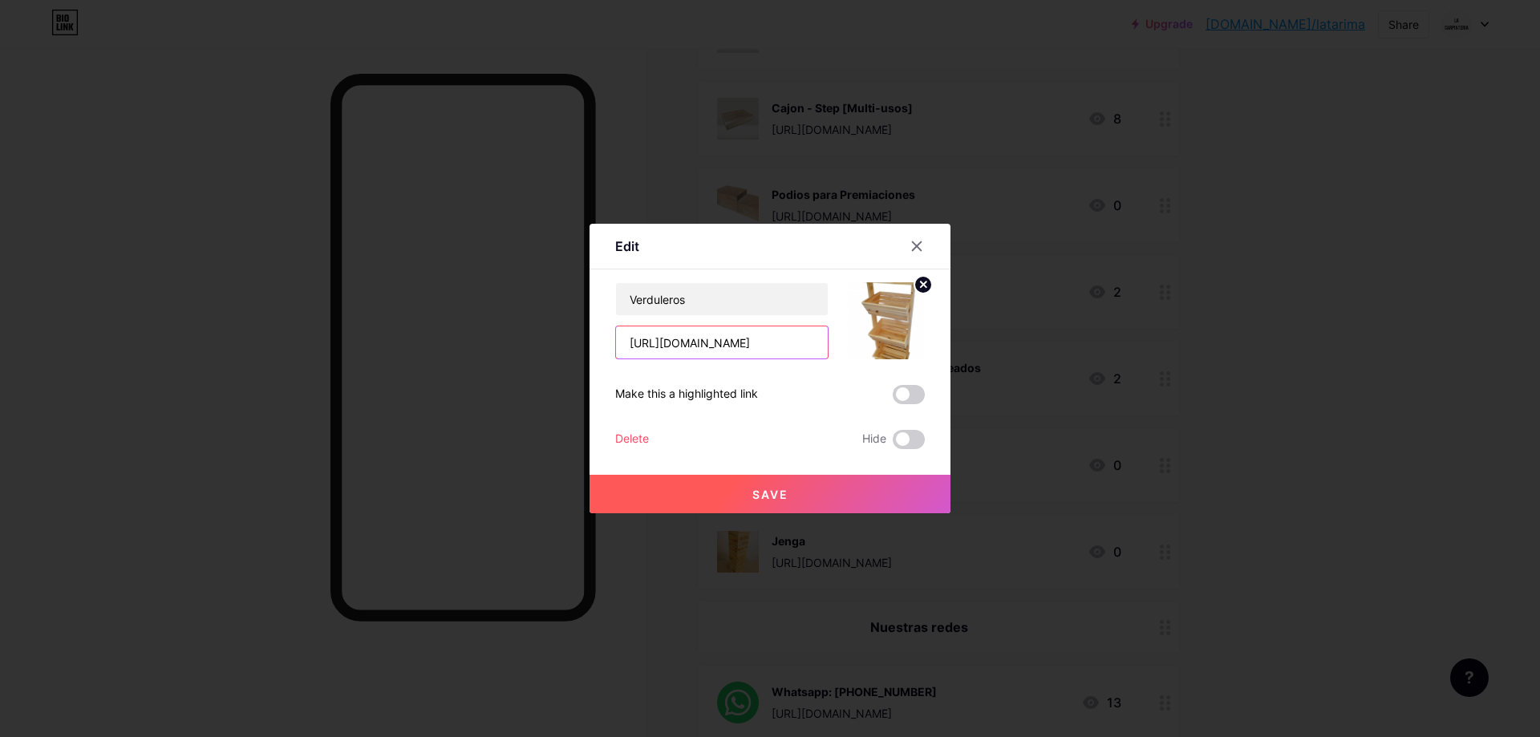
paste input "carpinteria/verduleros_NoIndex_True?sb=storefront_url#D[A:Verduleros]"
type input "[URL][DOMAIN_NAME]"
click at [774, 483] on button "Save" at bounding box center [770, 494] width 361 height 39
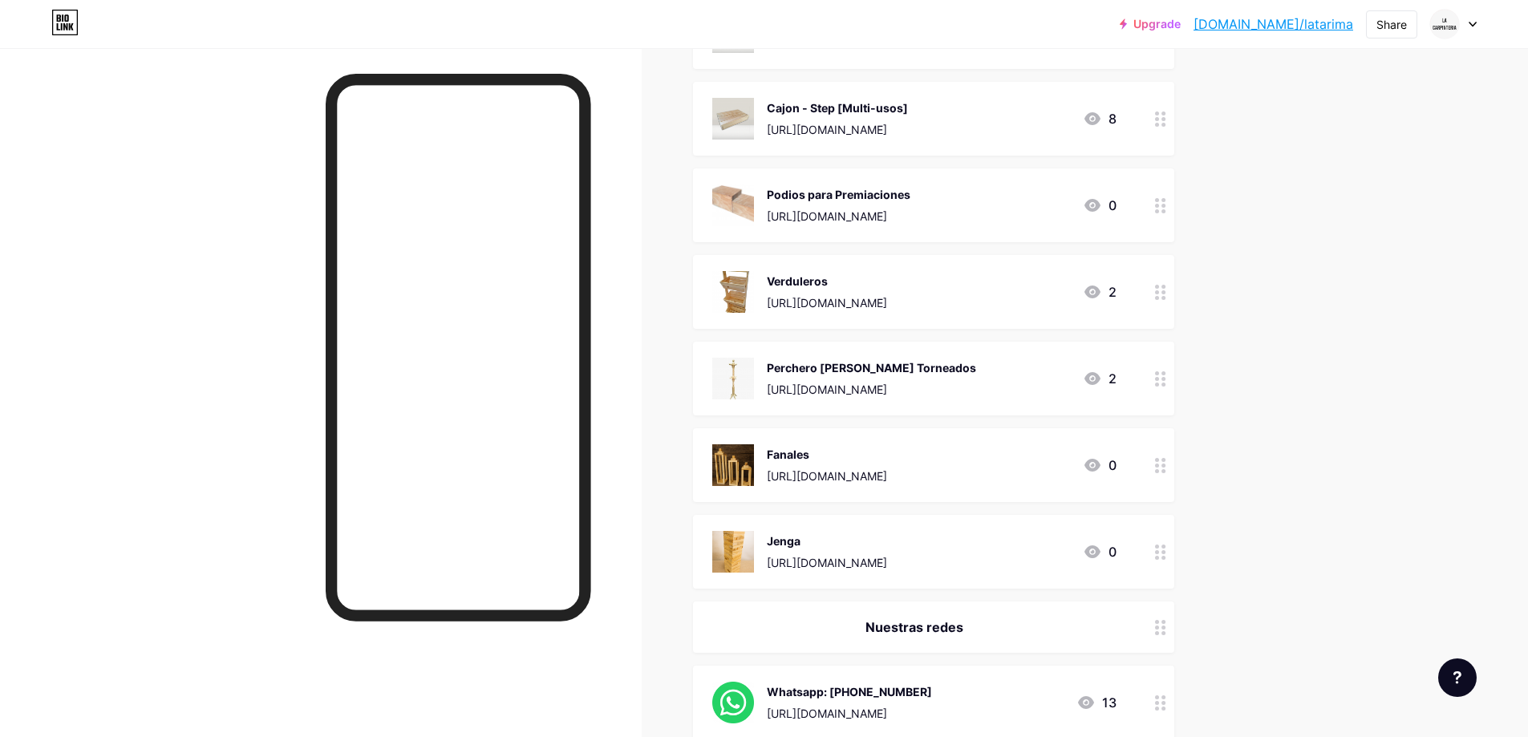
click at [871, 372] on div "Perchero [PERSON_NAME] Torneados" at bounding box center [871, 367] width 209 height 17
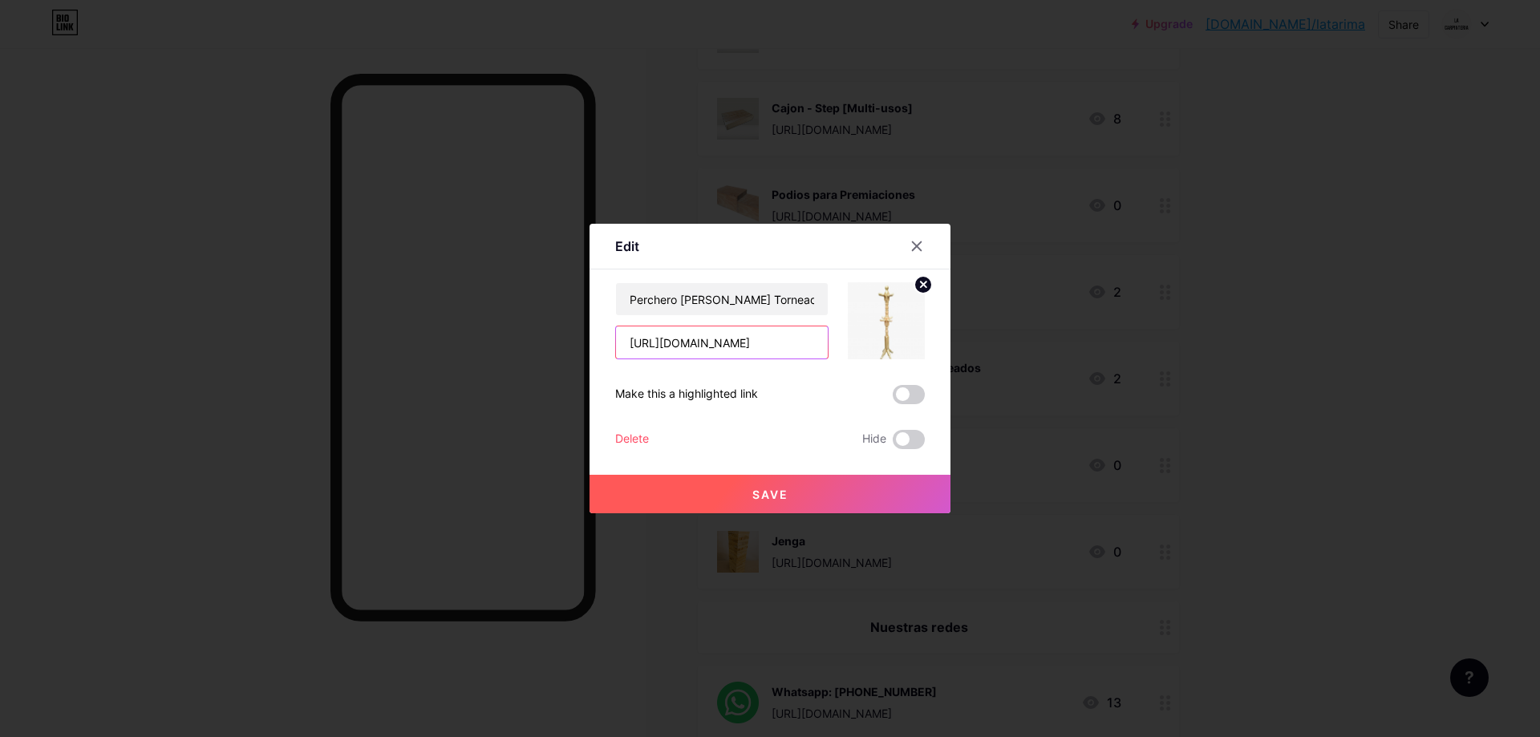
click at [756, 344] on input "[URL][DOMAIN_NAME]" at bounding box center [722, 343] width 212 height 32
paste input "[URL][DOMAIN_NAME]"
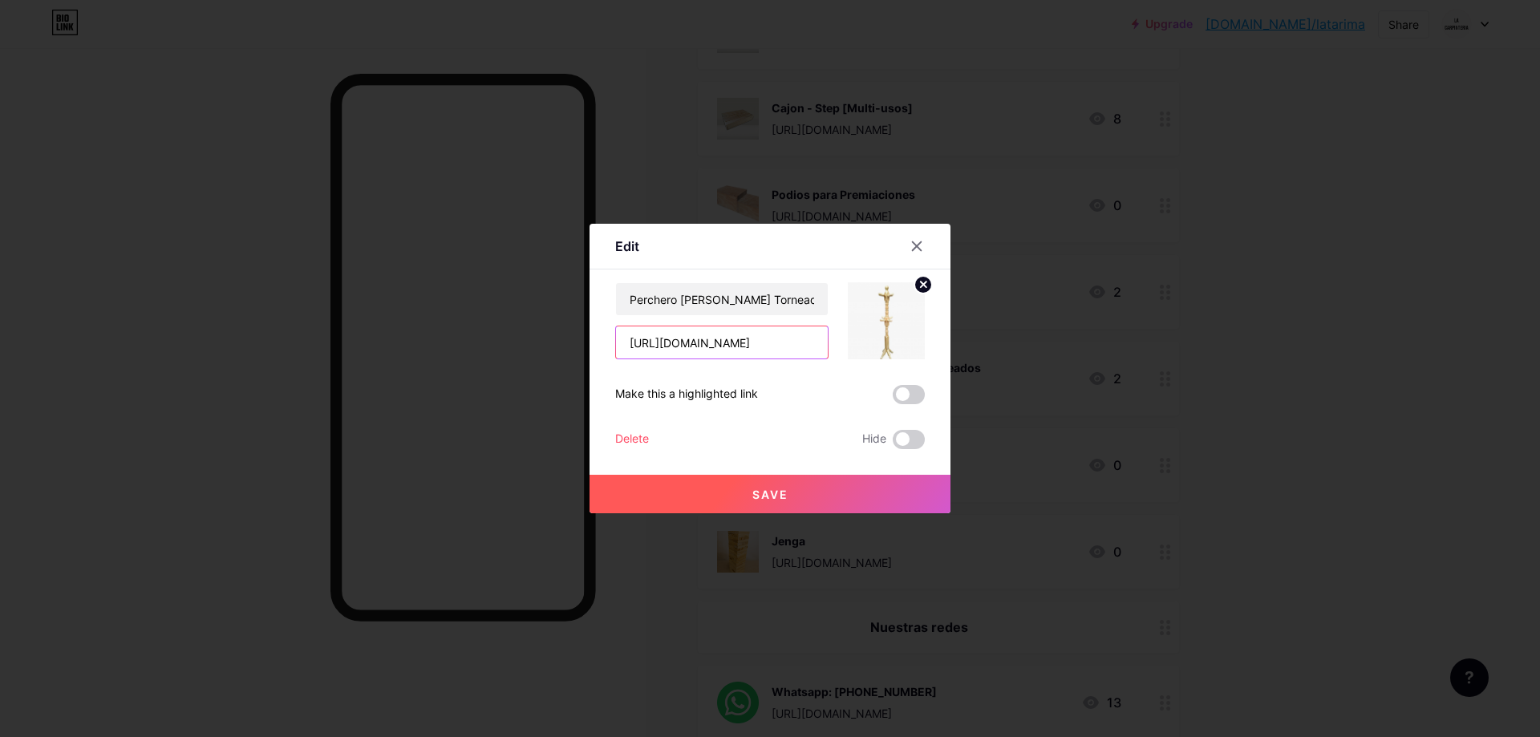
type input "[URL][DOMAIN_NAME]"
click at [773, 493] on span "Save" at bounding box center [771, 495] width 36 height 14
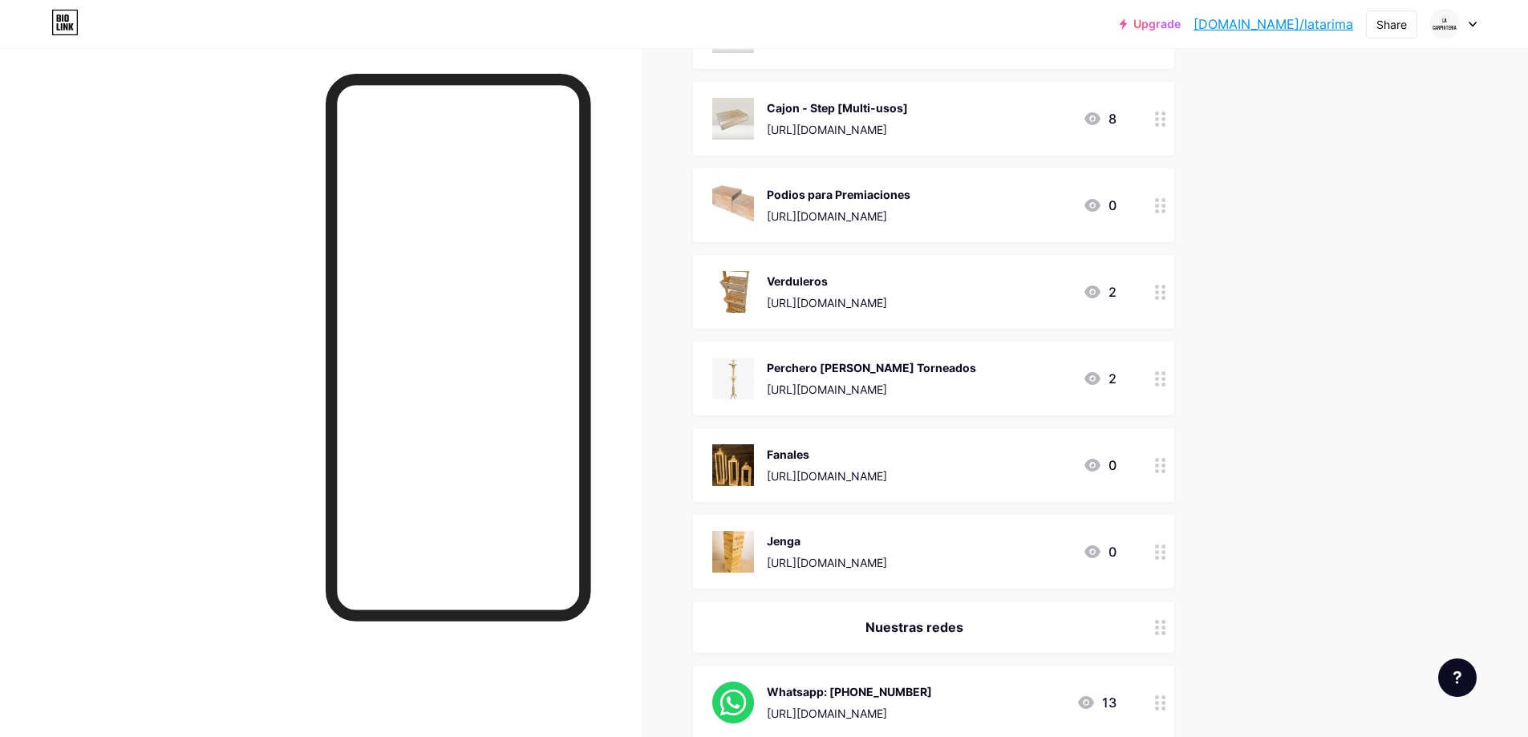
click at [814, 459] on div "Fanales" at bounding box center [827, 454] width 120 height 17
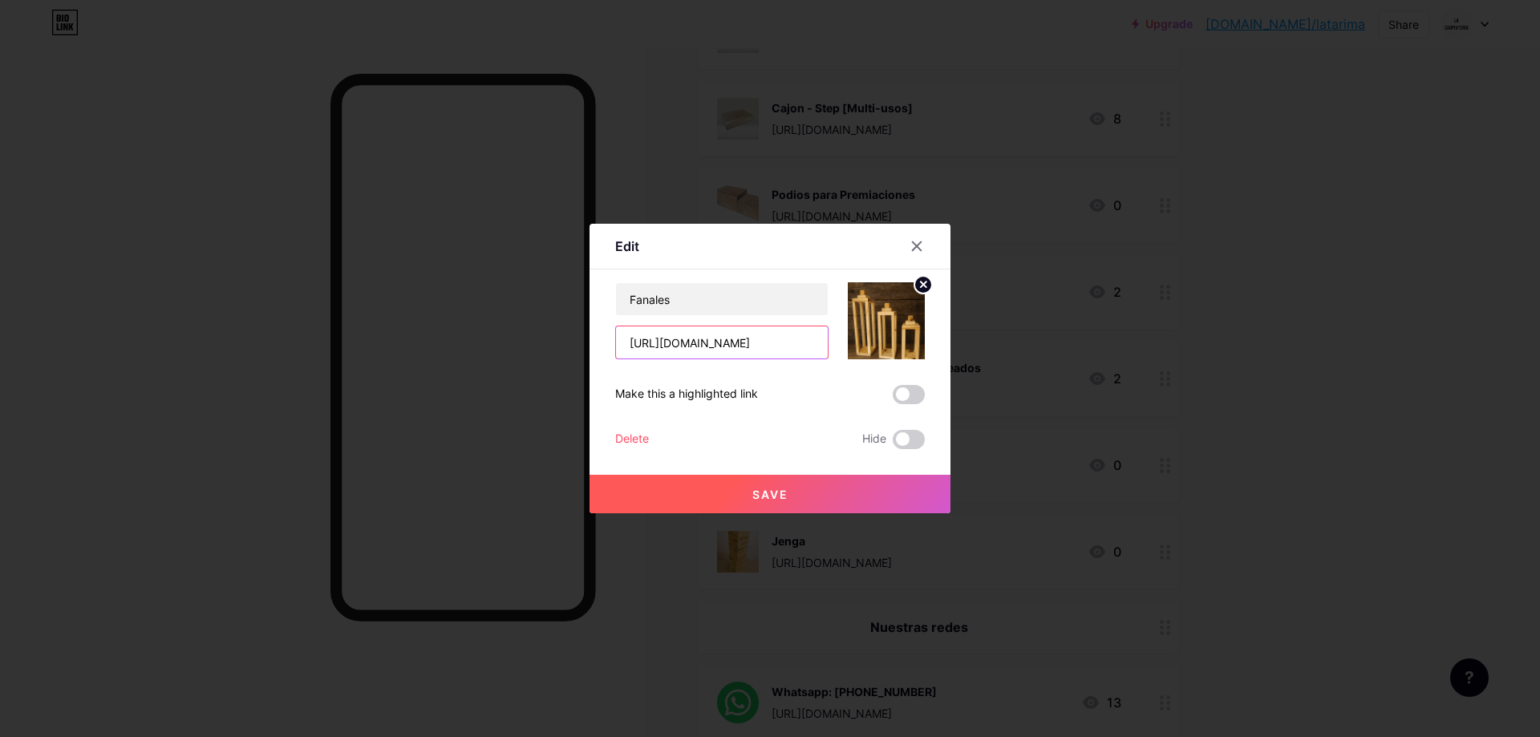
click at [759, 337] on input "[URL][DOMAIN_NAME]" at bounding box center [722, 343] width 212 height 32
paste input "[URL][DOMAIN_NAME]"
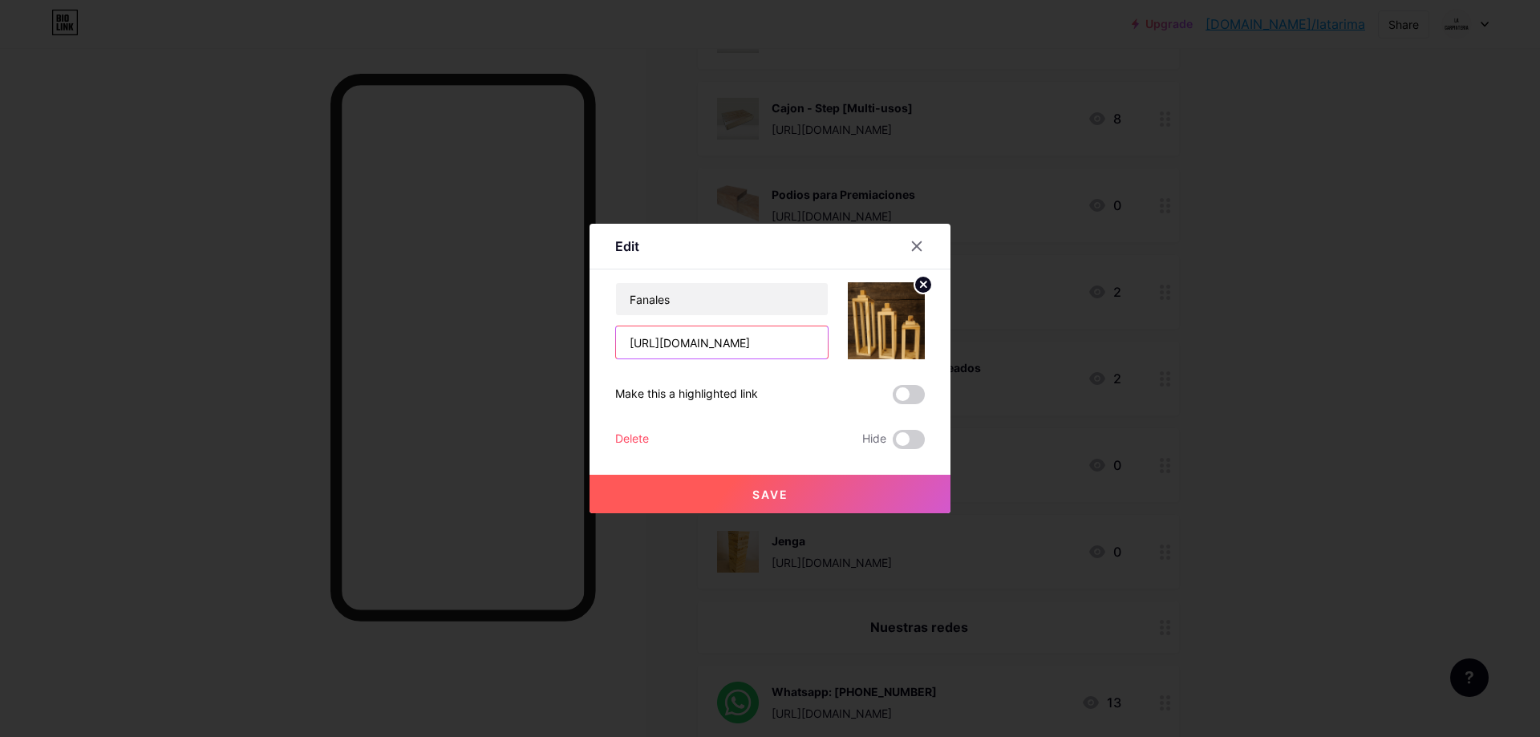
type input "[URL][DOMAIN_NAME]"
click at [811, 497] on button "Save" at bounding box center [770, 494] width 361 height 39
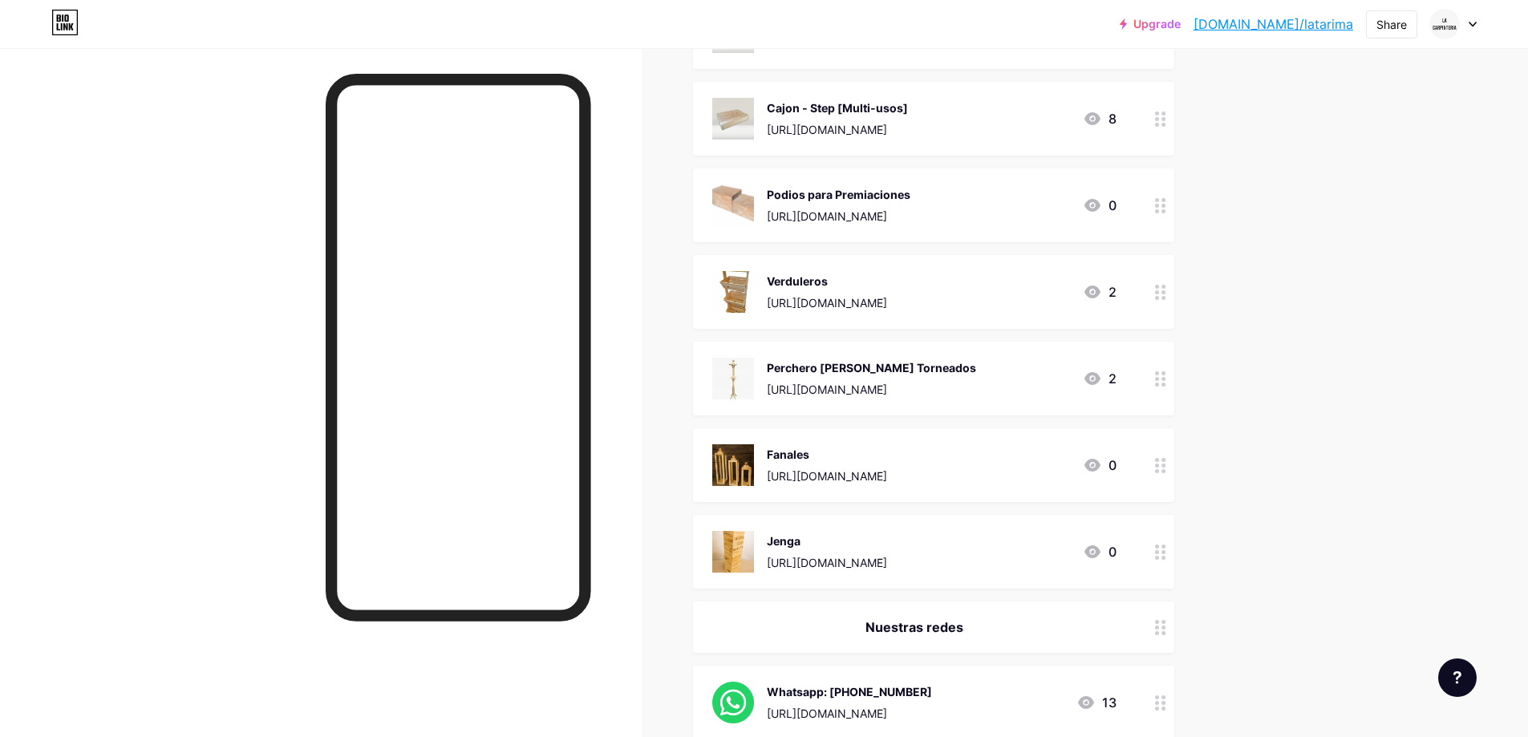
click at [819, 543] on div "Jenga" at bounding box center [827, 541] width 120 height 17
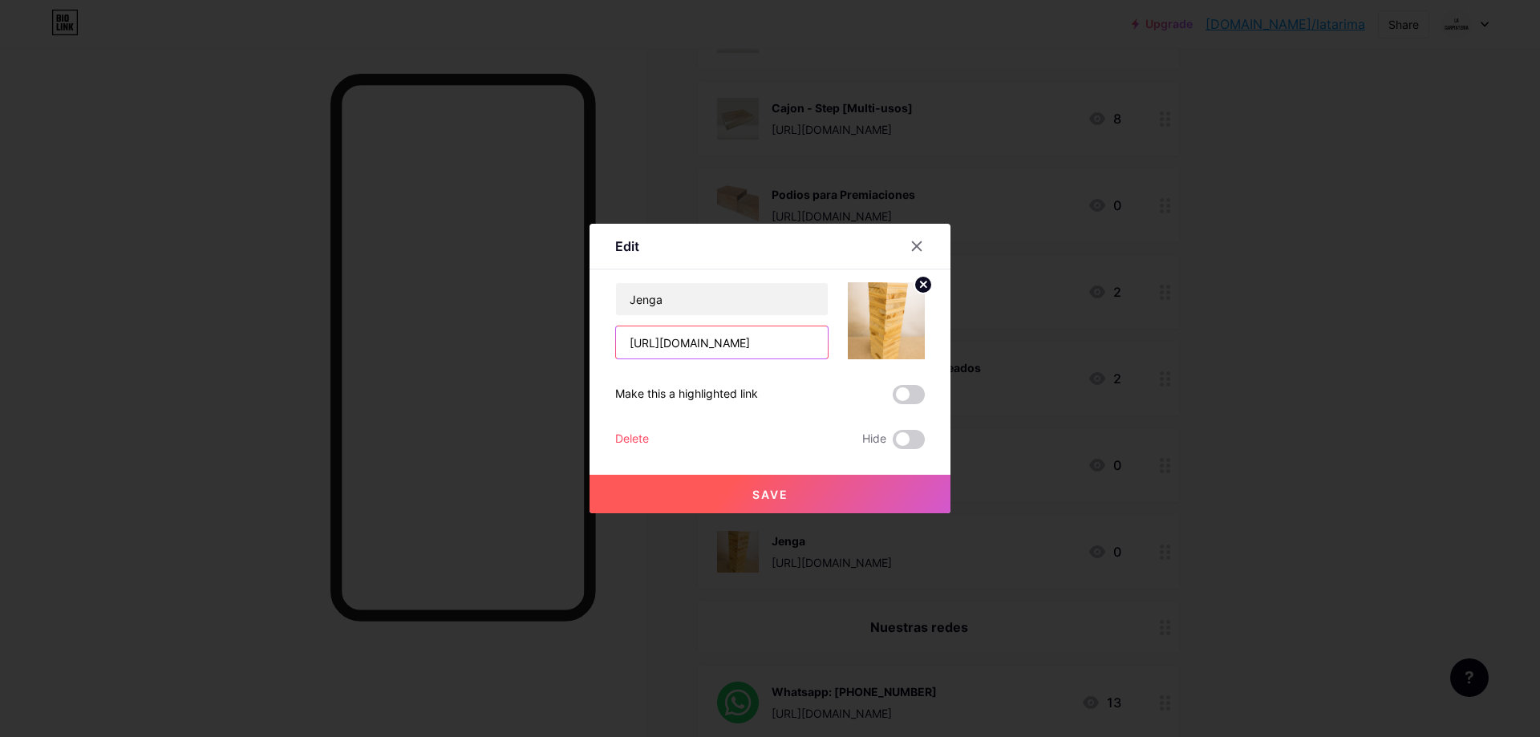
click at [785, 336] on input "[URL][DOMAIN_NAME]" at bounding box center [722, 343] width 212 height 32
